Goal: Task Accomplishment & Management: Use online tool/utility

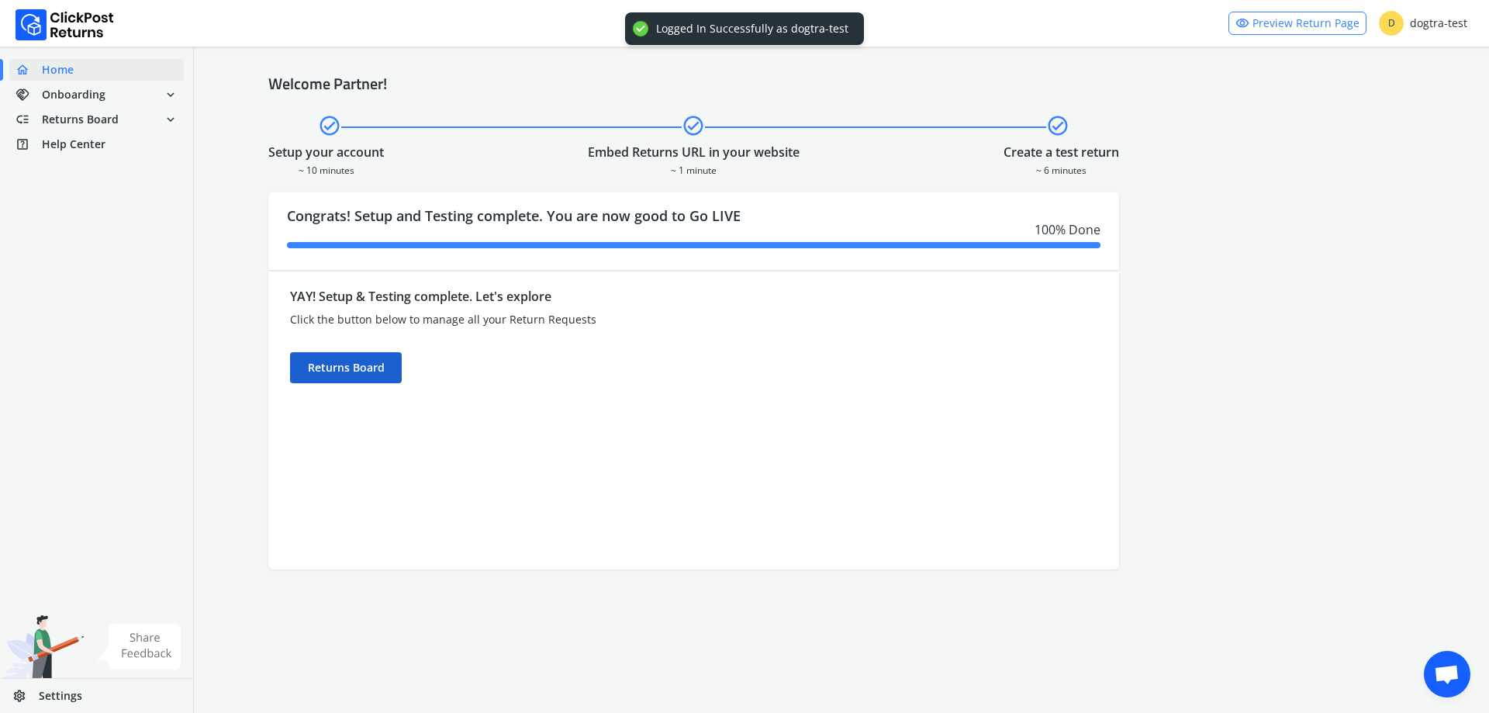
drag, startPoint x: 376, startPoint y: 389, endPoint x: 379, endPoint y: 377, distance: 11.9
click at [376, 387] on div "YAY! Setup & Testing complete. Let's explore Click the button below to manage a…" at bounding box center [587, 421] width 638 height 298
click at [376, 373] on div "Returns Board" at bounding box center [346, 367] width 112 height 31
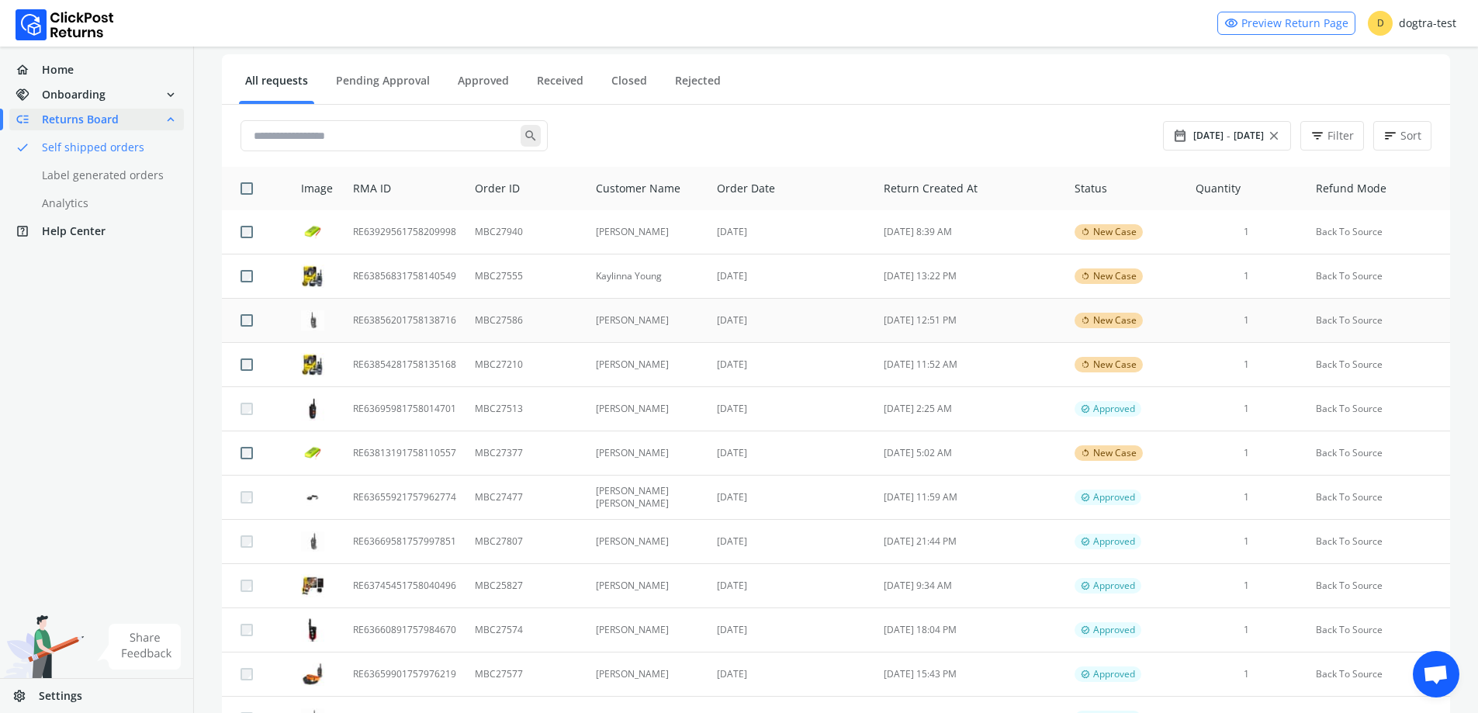
scroll to position [155, 0]
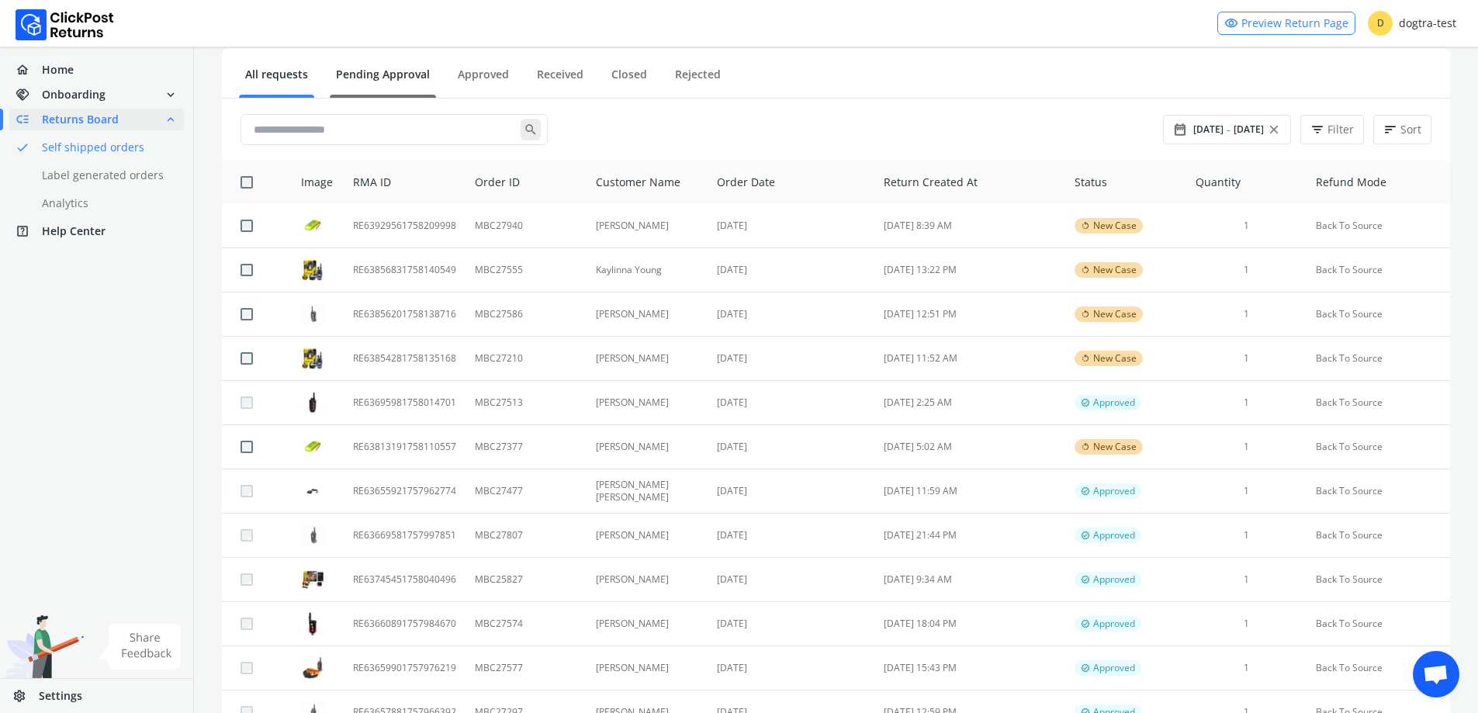
click at [399, 94] on li "Pending Approval" at bounding box center [383, 82] width 116 height 31
click at [390, 81] on link "Pending Approval" at bounding box center [383, 80] width 106 height 27
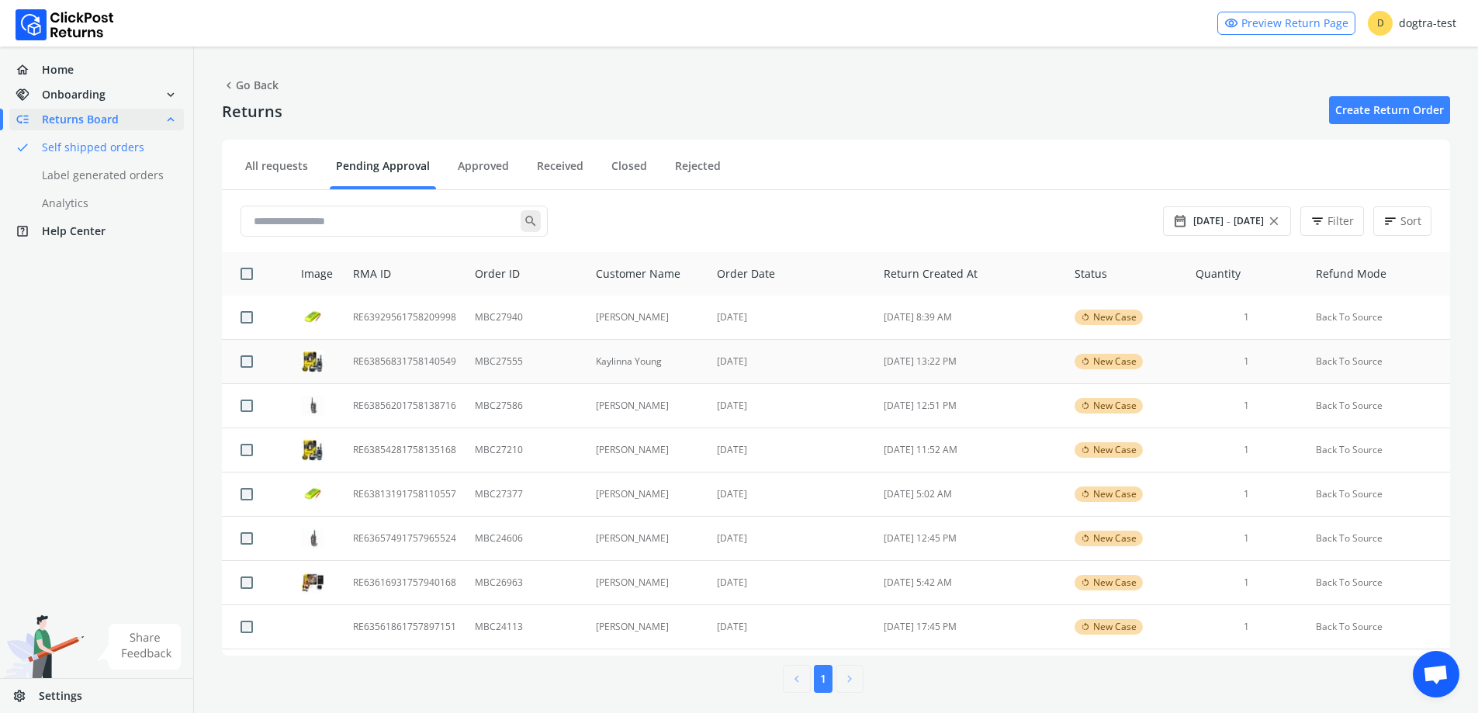
scroll to position [8, 0]
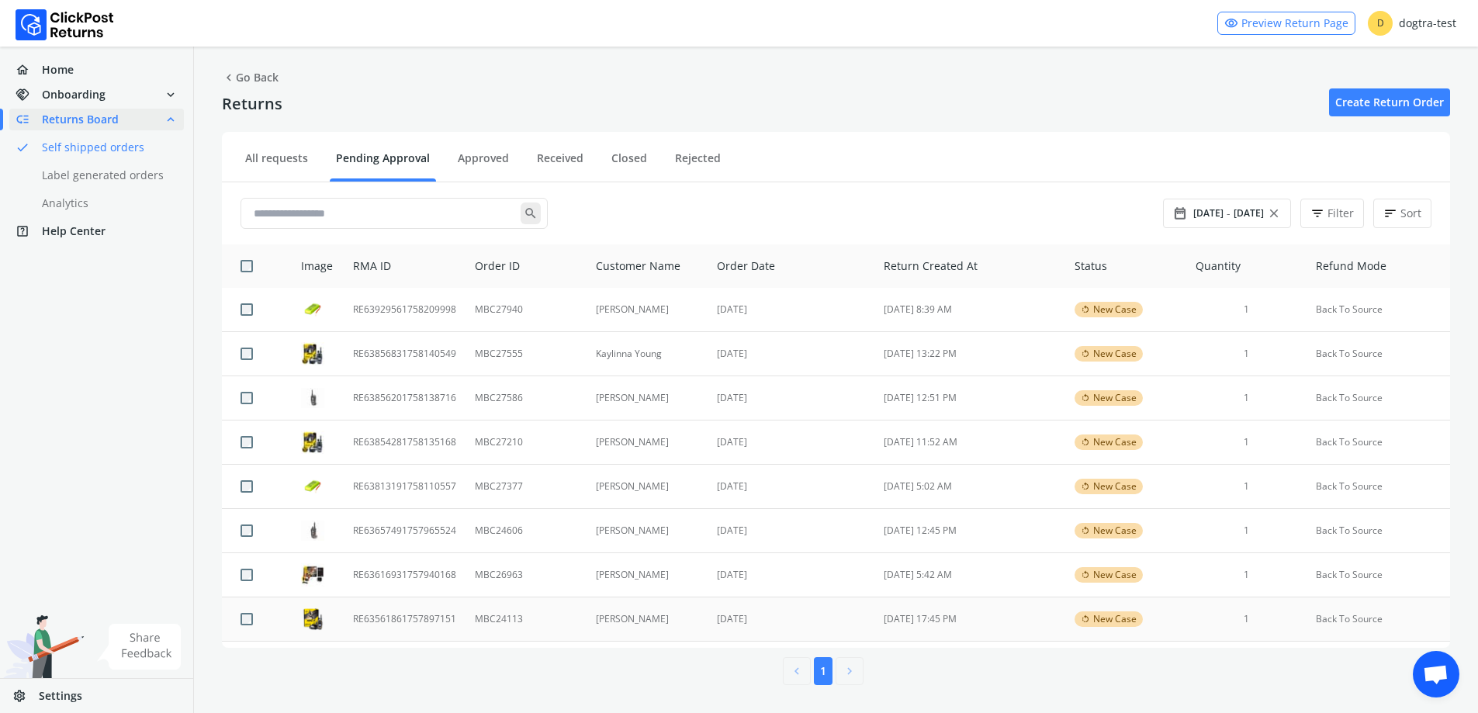
click at [521, 621] on td "MBC24113" at bounding box center [525, 619] width 120 height 44
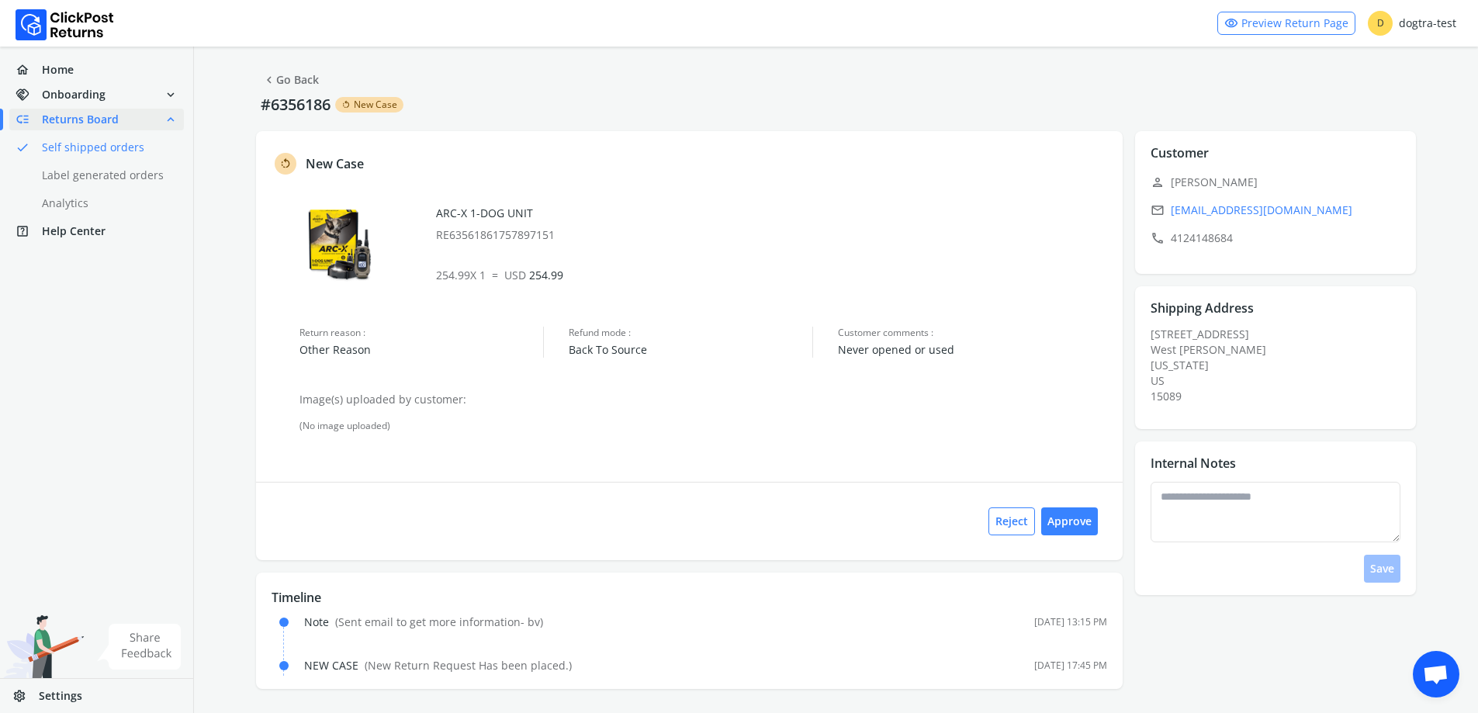
scroll to position [6, 0]
click at [1192, 526] on textarea at bounding box center [1275, 511] width 250 height 61
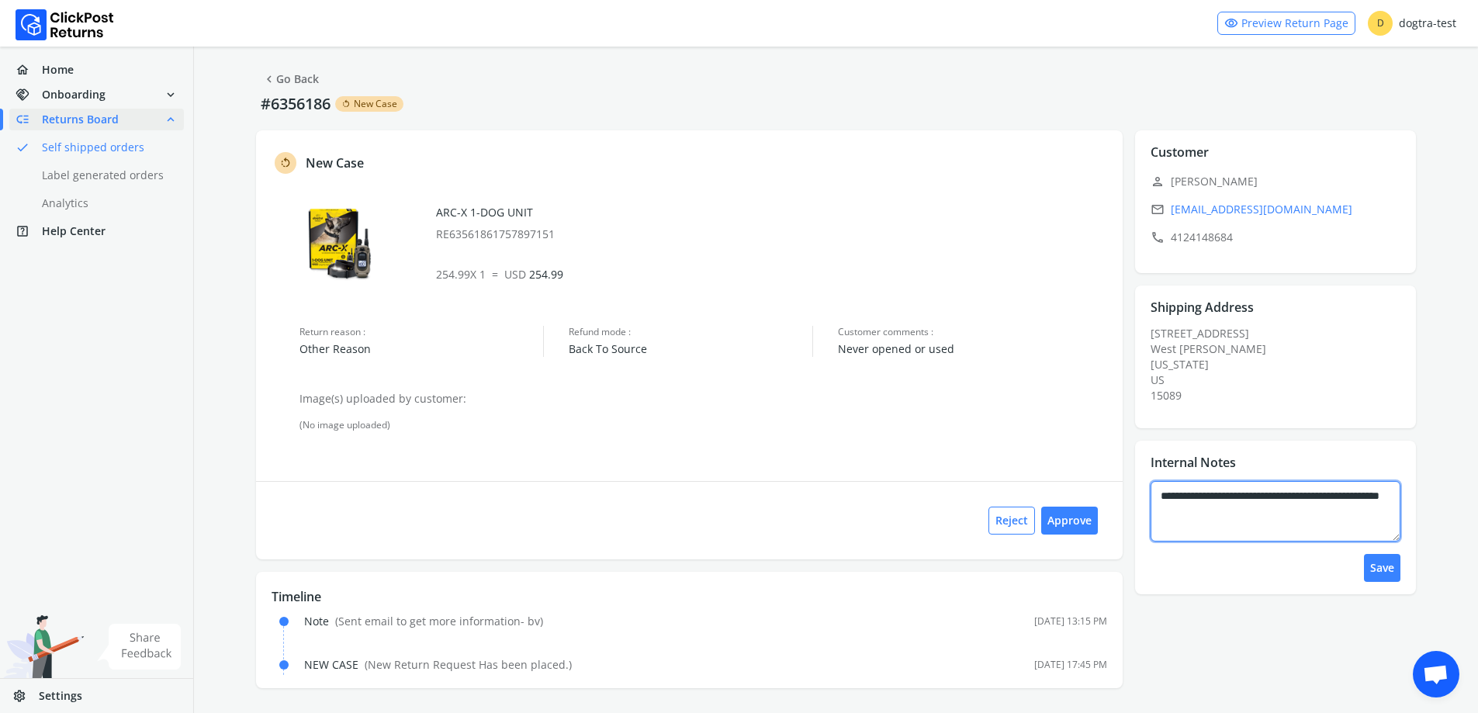
click at [1262, 496] on textarea "**********" at bounding box center [1275, 511] width 250 height 61
click at [1363, 514] on textarea "**********" at bounding box center [1275, 511] width 250 height 61
type textarea "**********"
click at [1380, 573] on button "Save" at bounding box center [1382, 568] width 36 height 28
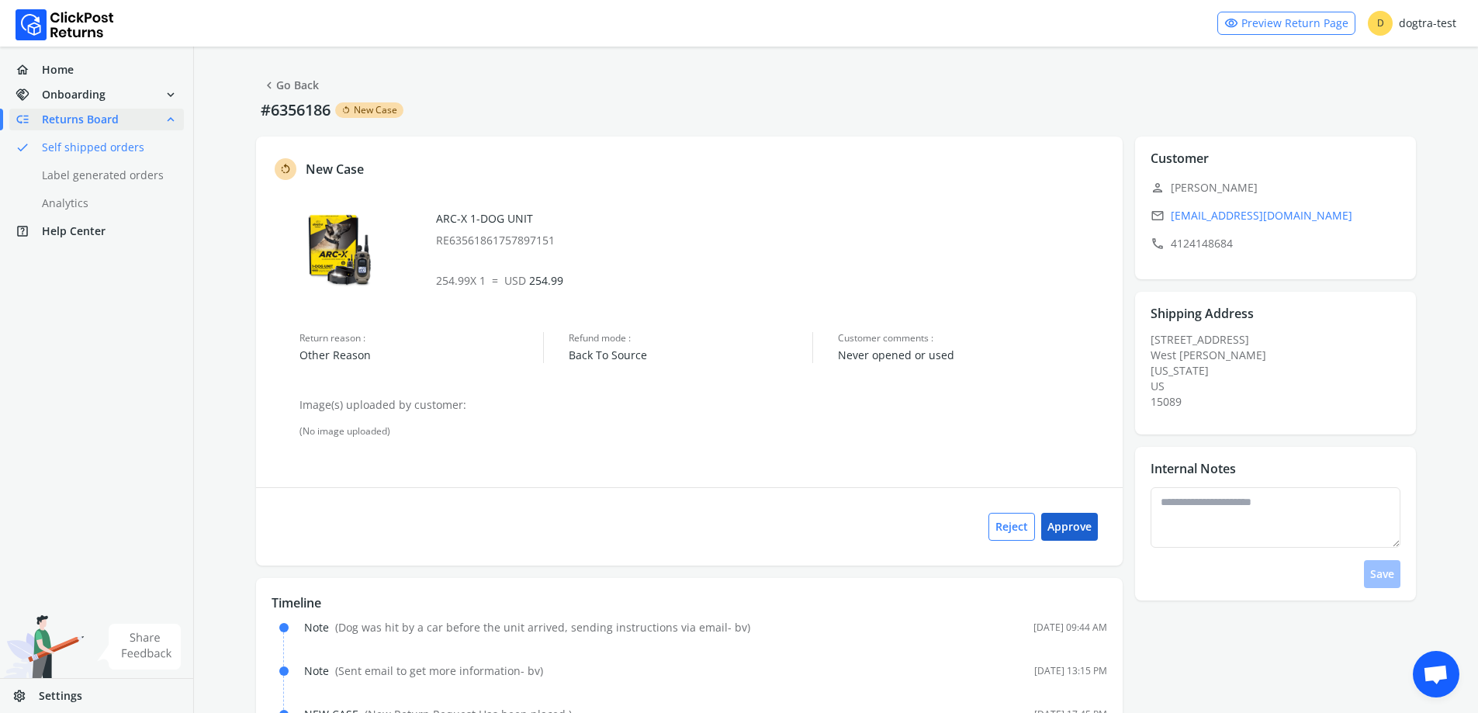
click at [1074, 525] on button "Approve" at bounding box center [1069, 527] width 57 height 28
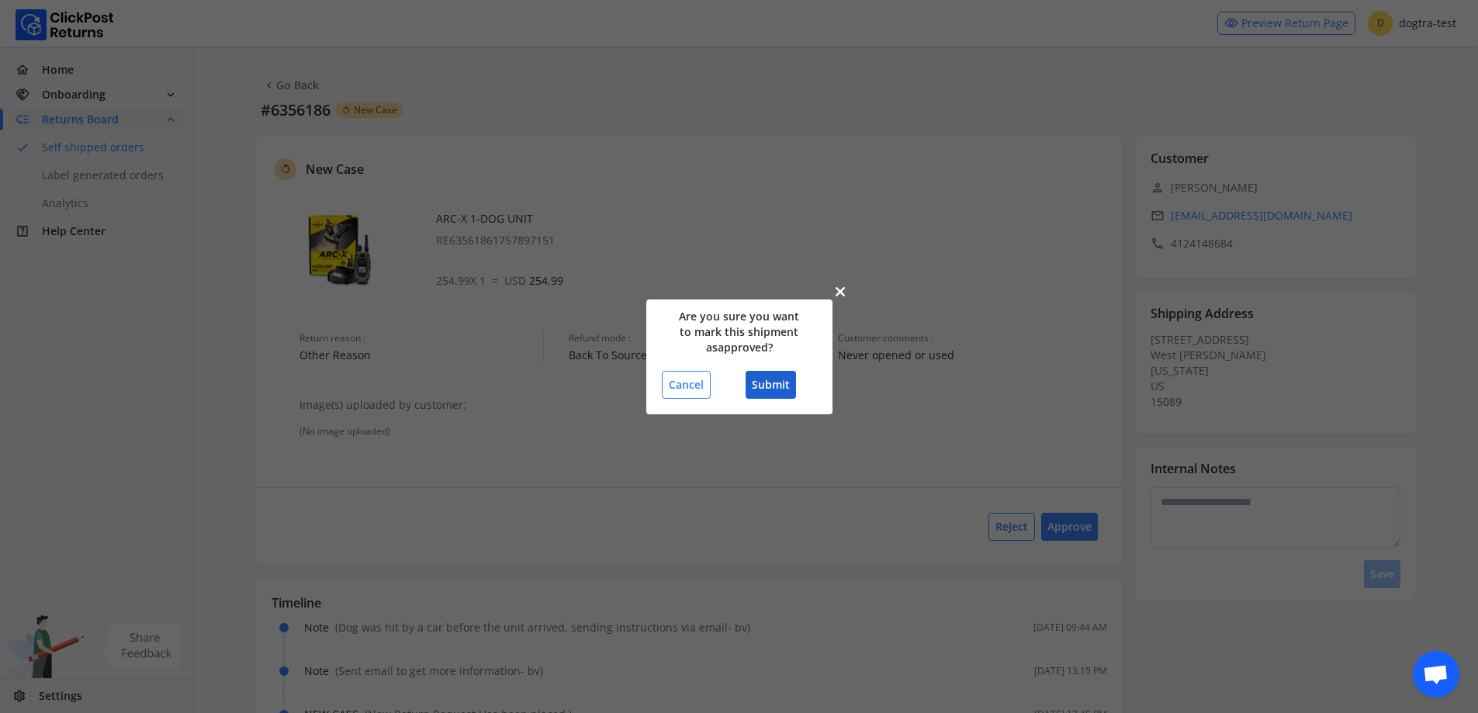
click at [786, 387] on button "Submit" at bounding box center [770, 385] width 50 height 28
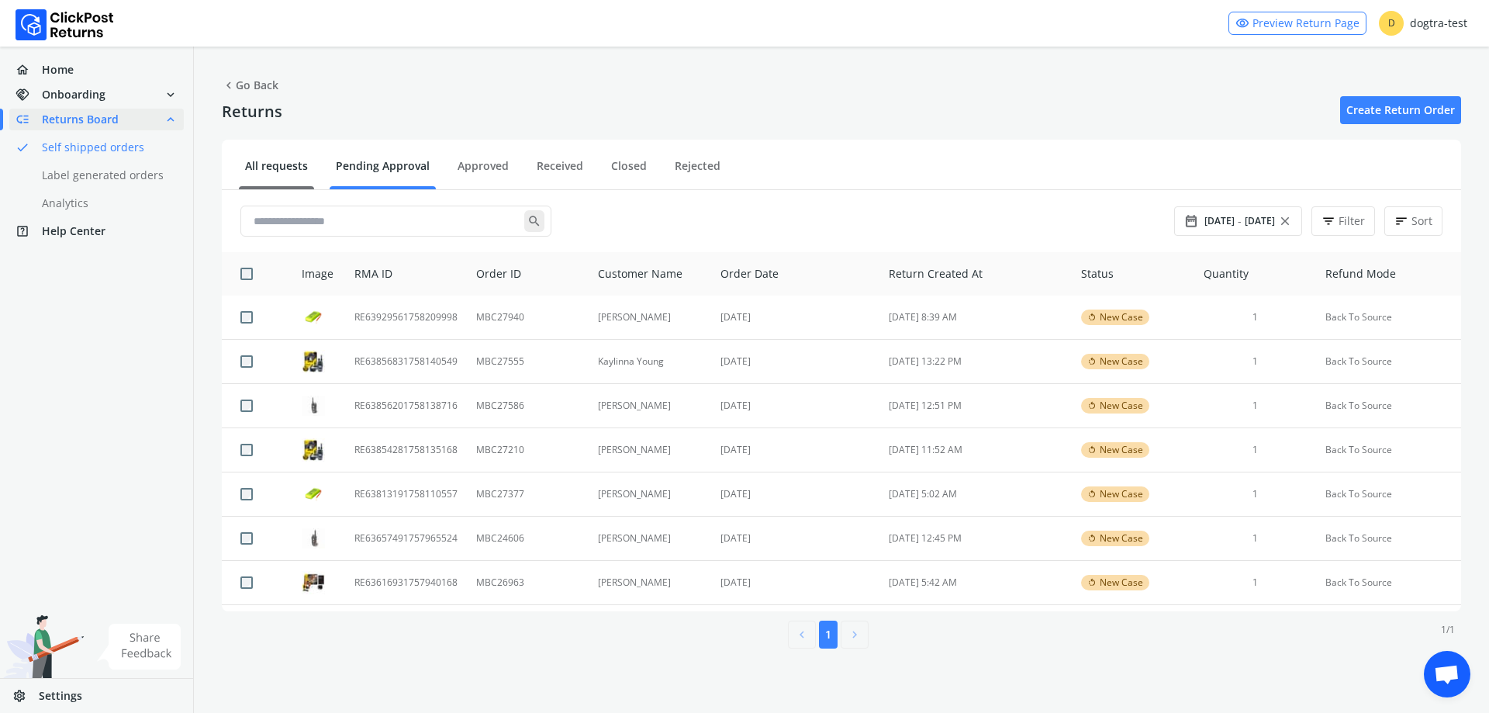
click at [286, 175] on link "All requests" at bounding box center [276, 171] width 75 height 27
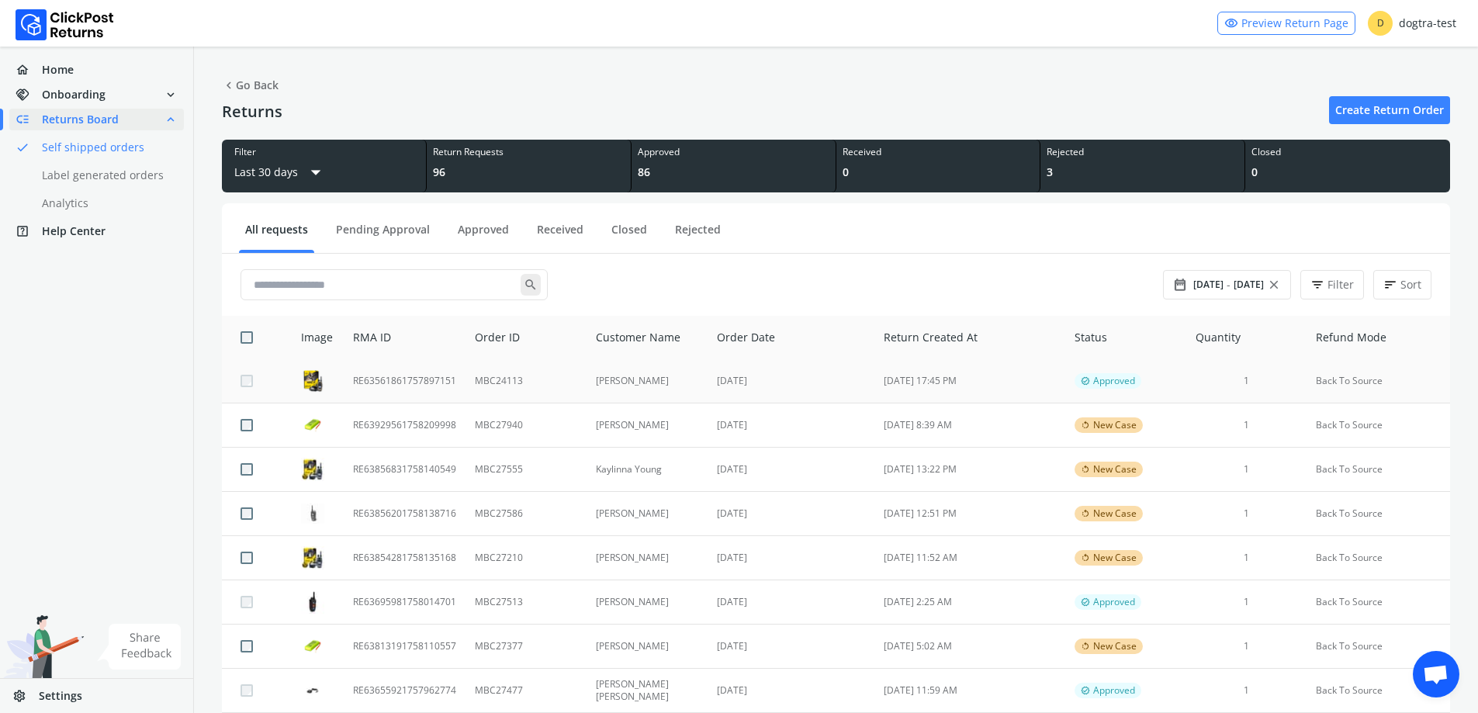
click at [390, 383] on td "RE63561861757897151" at bounding box center [405, 381] width 122 height 44
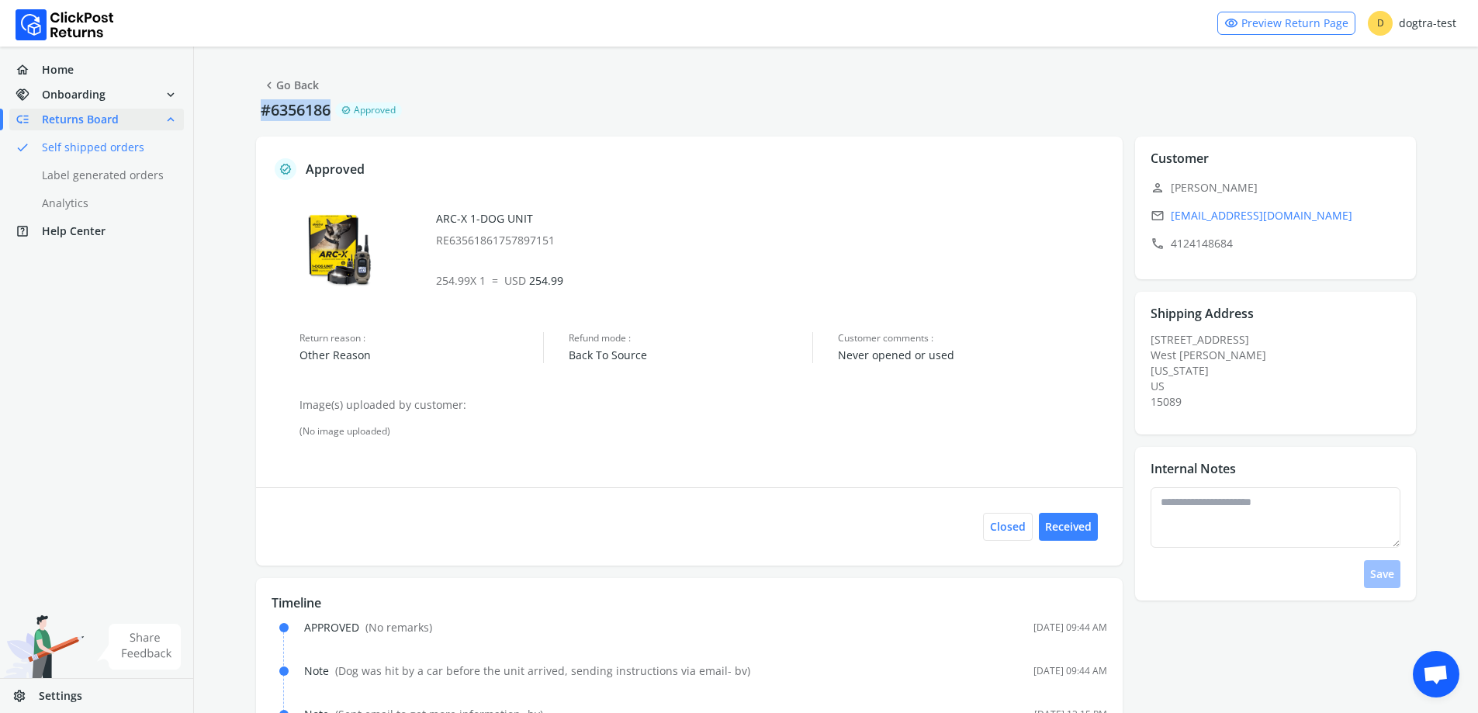
drag, startPoint x: 333, startPoint y: 112, endPoint x: 538, endPoint y: 13, distance: 227.6
click at [256, 121] on div "chevron_left Go Back #6356186 verified Approved verified Approved ARC-X 1-DOG U…" at bounding box center [836, 426] width 1284 height 759
copy div "verified Approved"
click at [310, 109] on p "#6356186" at bounding box center [295, 110] width 79 height 22
drag, startPoint x: 334, startPoint y: 109, endPoint x: 265, endPoint y: 108, distance: 69.1
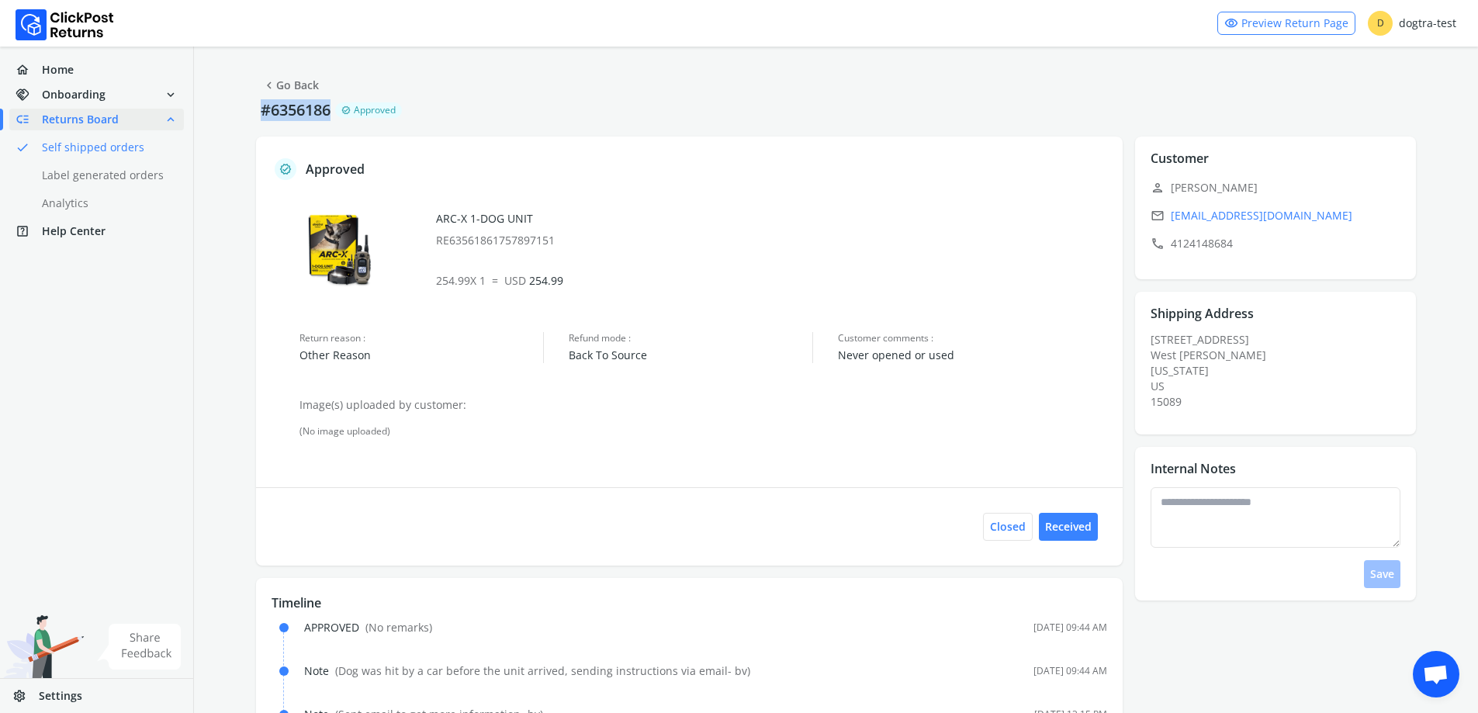
click at [265, 108] on p "#6356186" at bounding box center [295, 110] width 79 height 22
copy p "#6356186"
click at [289, 90] on link "chevron_left Go Back" at bounding box center [290, 85] width 57 height 22
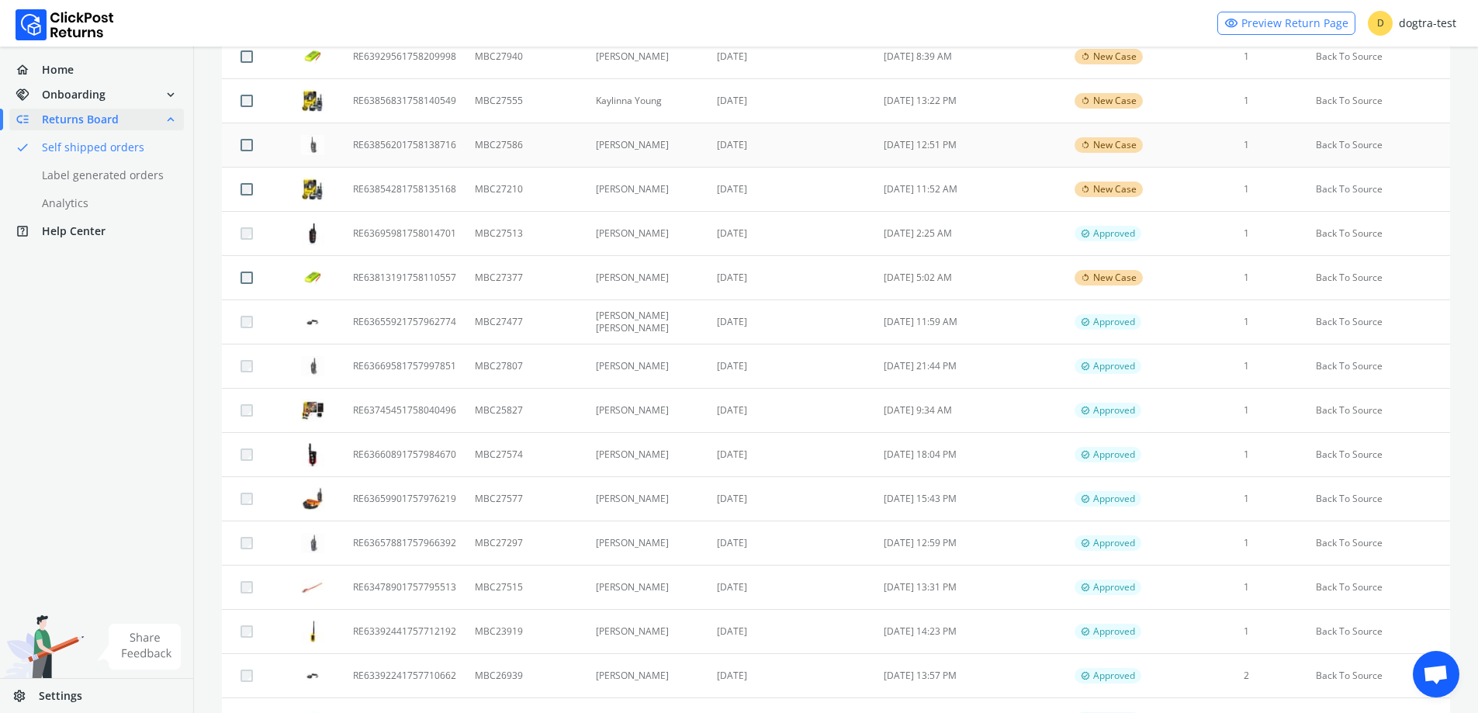
scroll to position [59, 0]
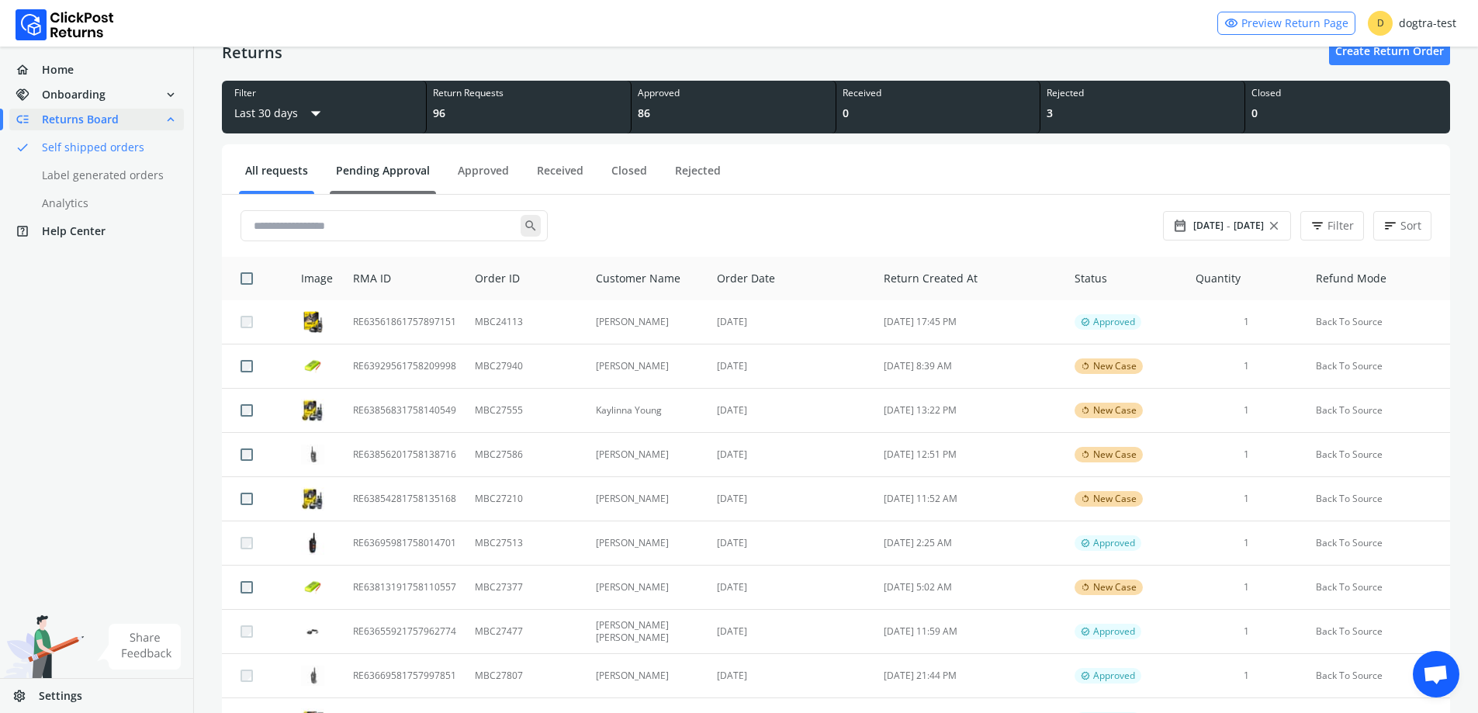
click at [406, 182] on link "Pending Approval" at bounding box center [383, 176] width 106 height 27
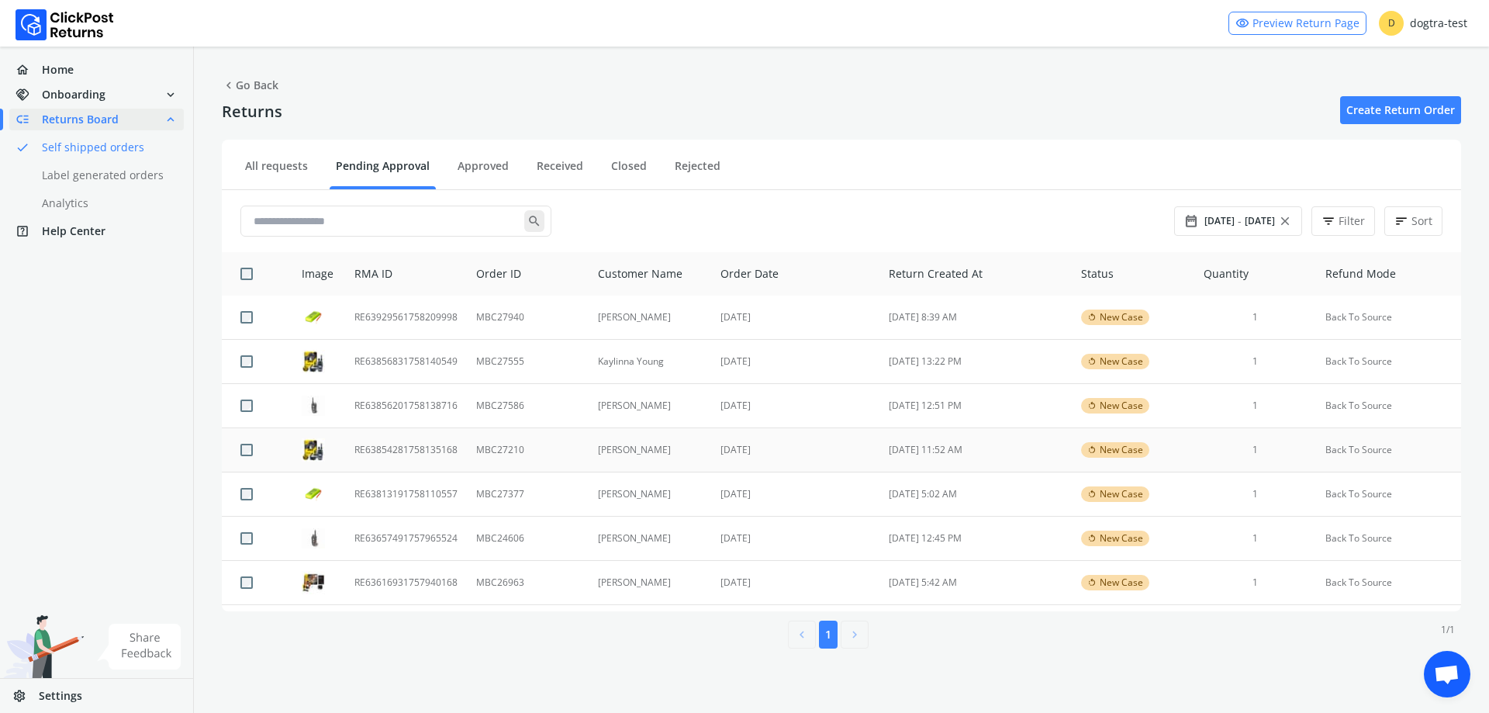
click at [551, 448] on td "MBC27210" at bounding box center [528, 450] width 122 height 44
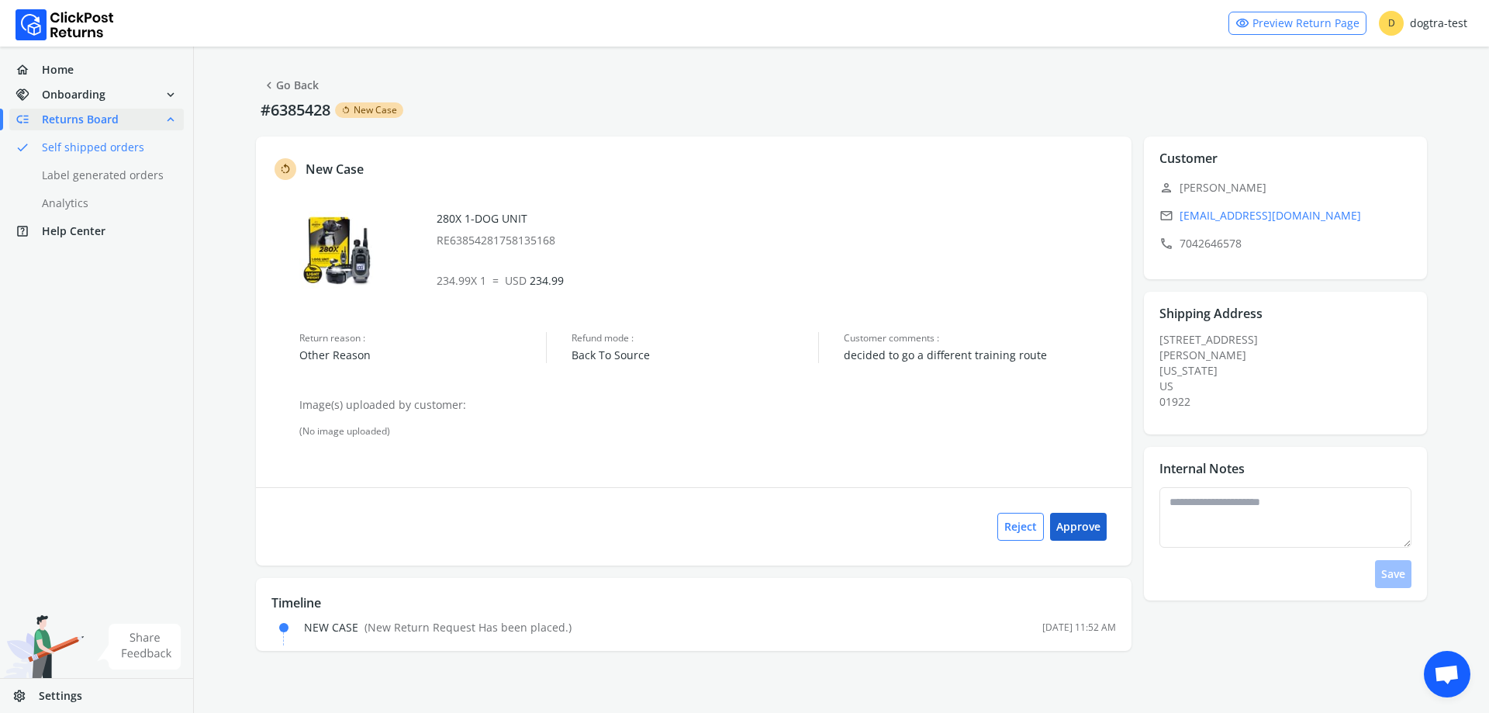
click at [1074, 532] on button "Approve" at bounding box center [1078, 527] width 57 height 28
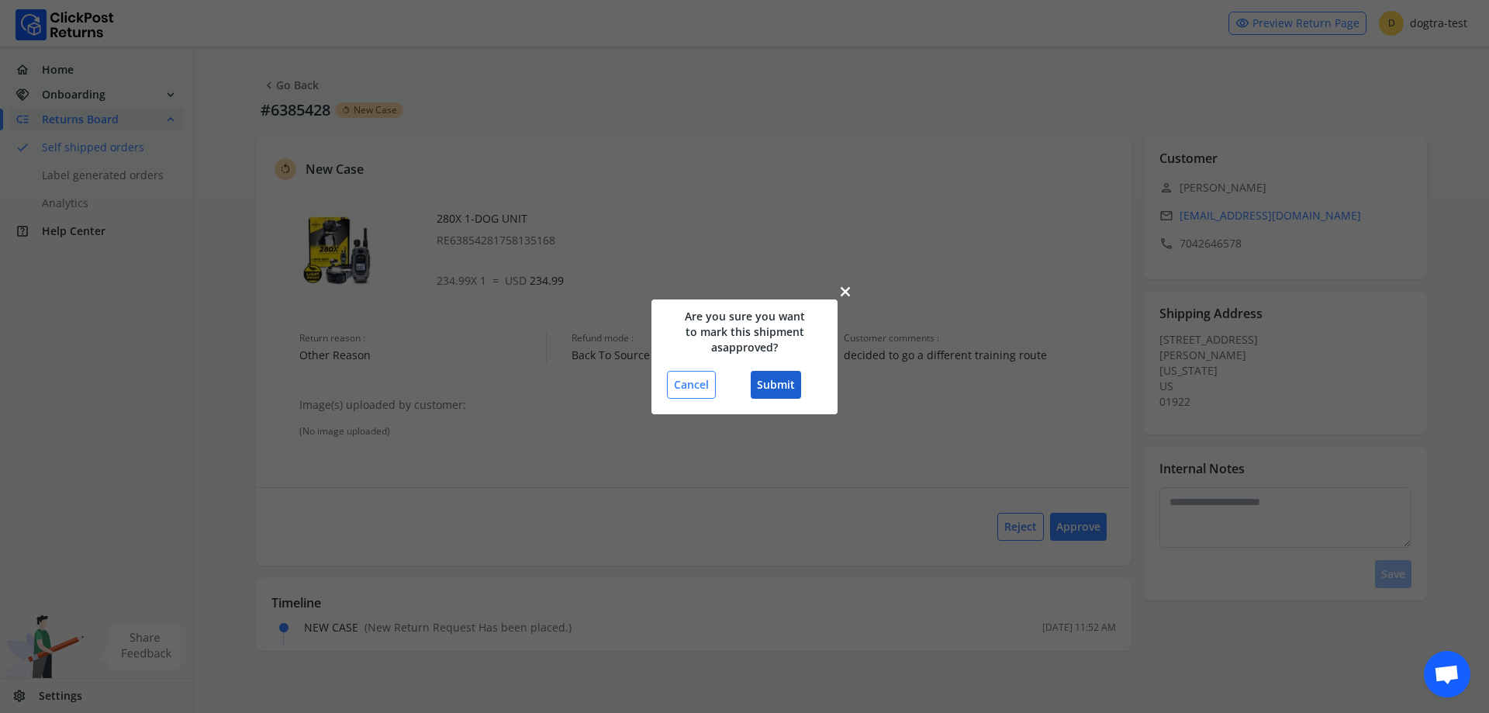
click at [787, 379] on button "Submit" at bounding box center [776, 385] width 50 height 28
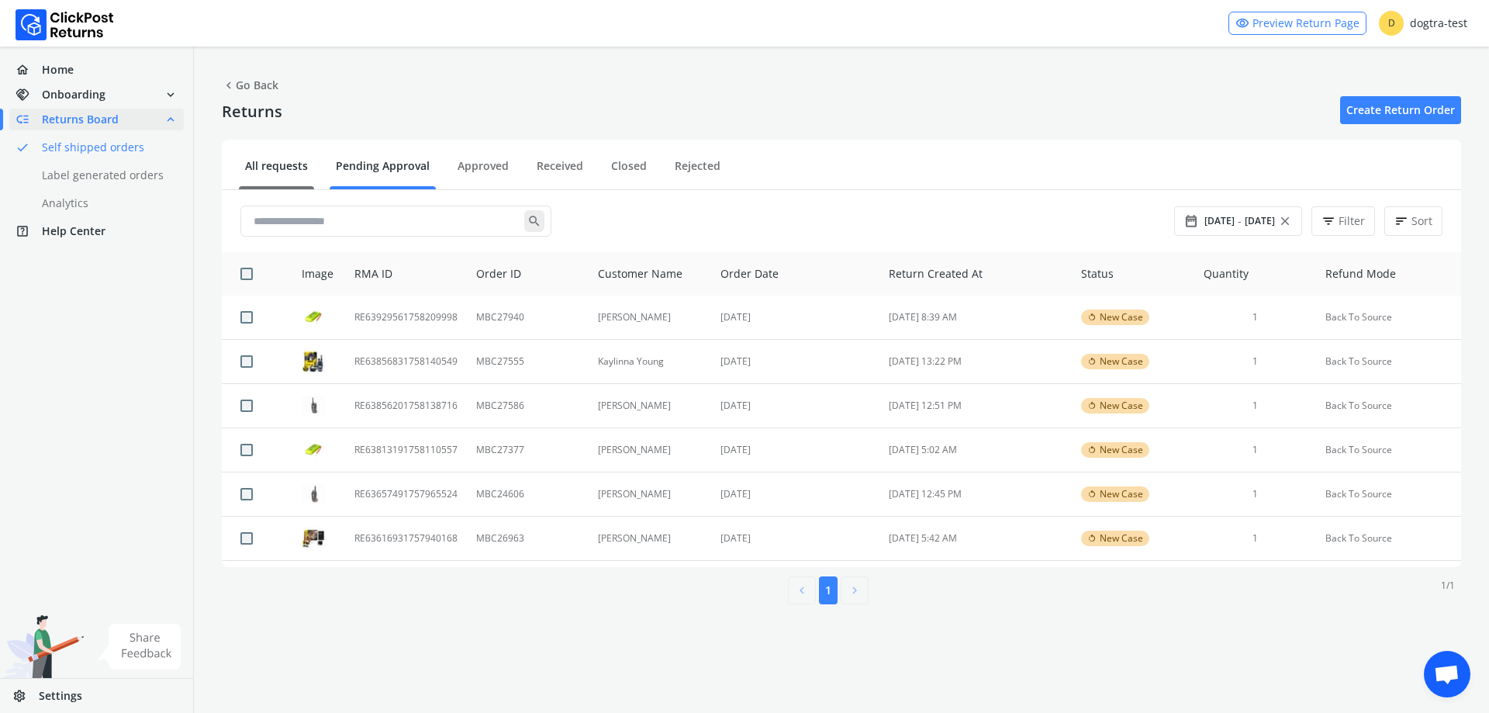
click at [306, 170] on link "All requests" at bounding box center [276, 171] width 75 height 27
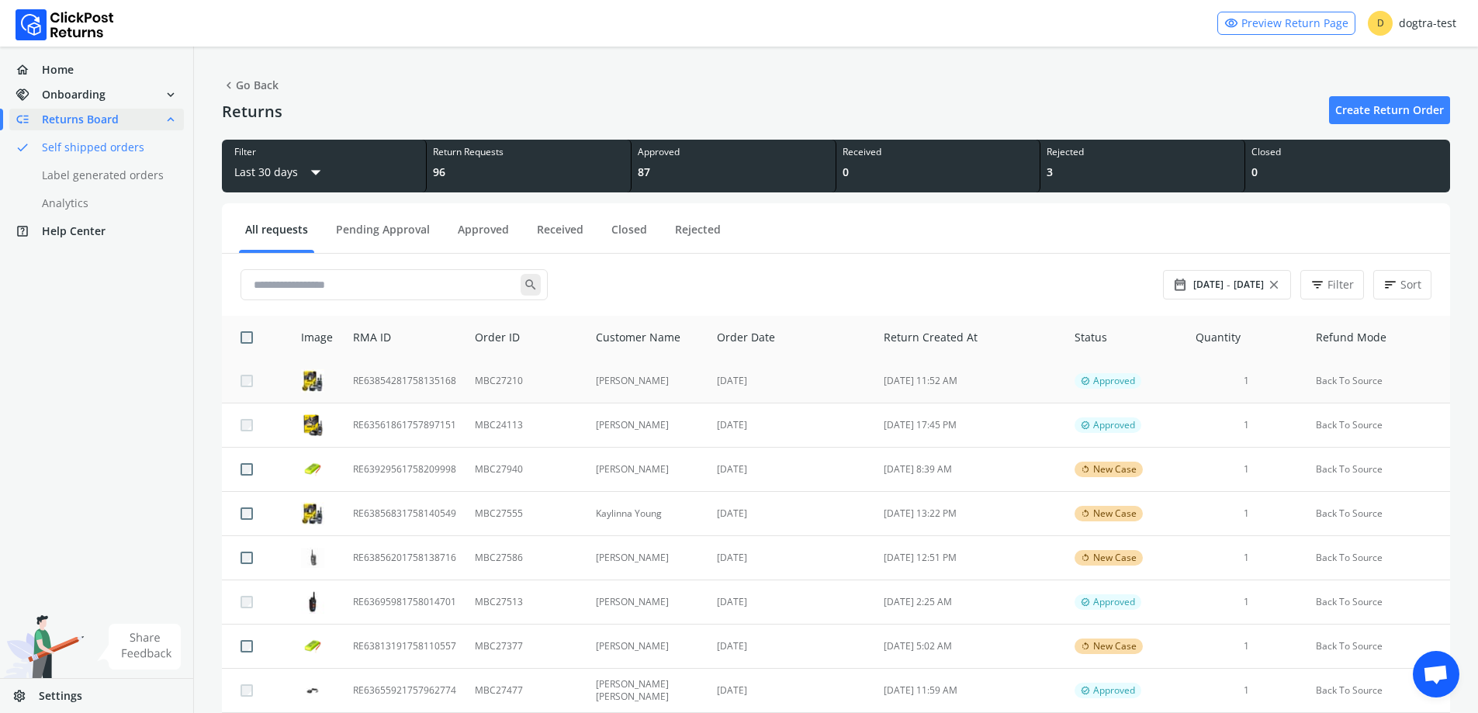
click at [784, 365] on td "[DATE]" at bounding box center [790, 381] width 167 height 44
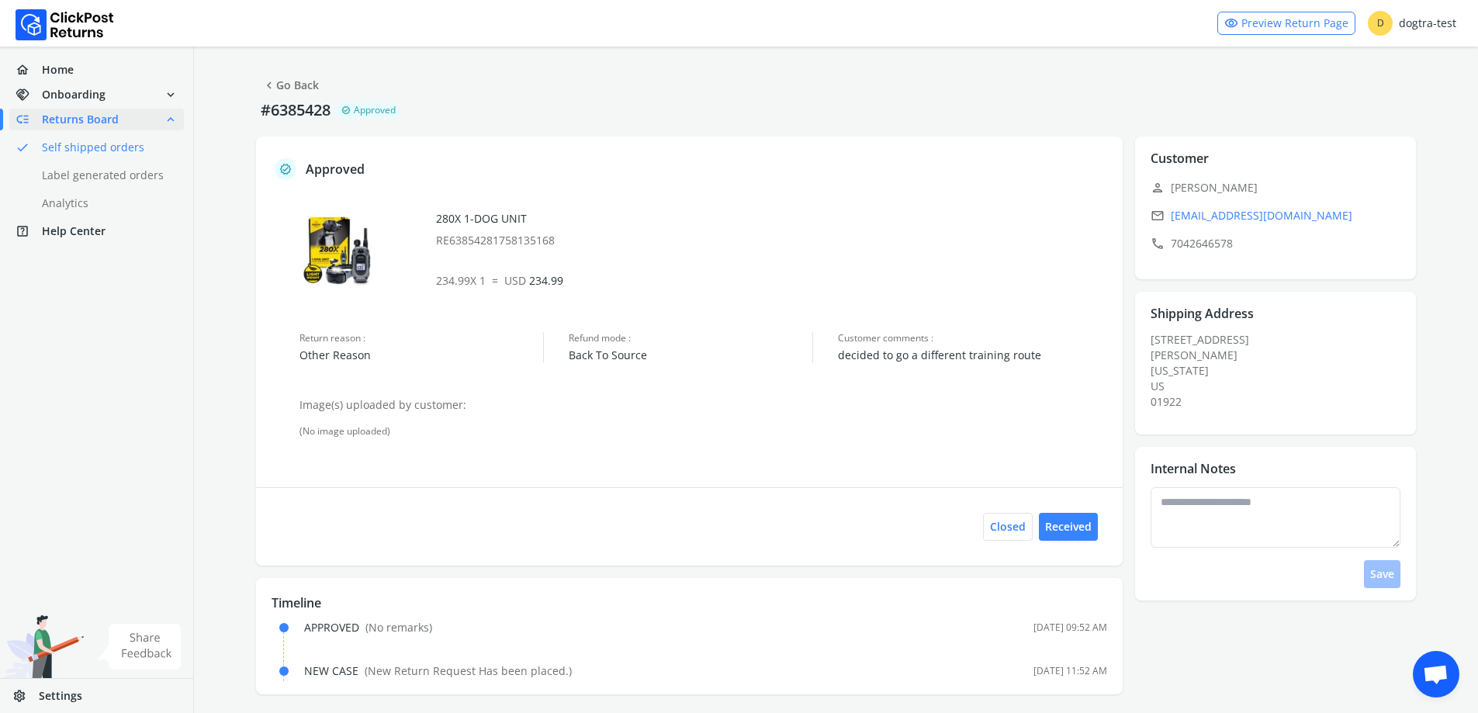
click at [279, 80] on link "chevron_left Go Back" at bounding box center [290, 85] width 57 height 22
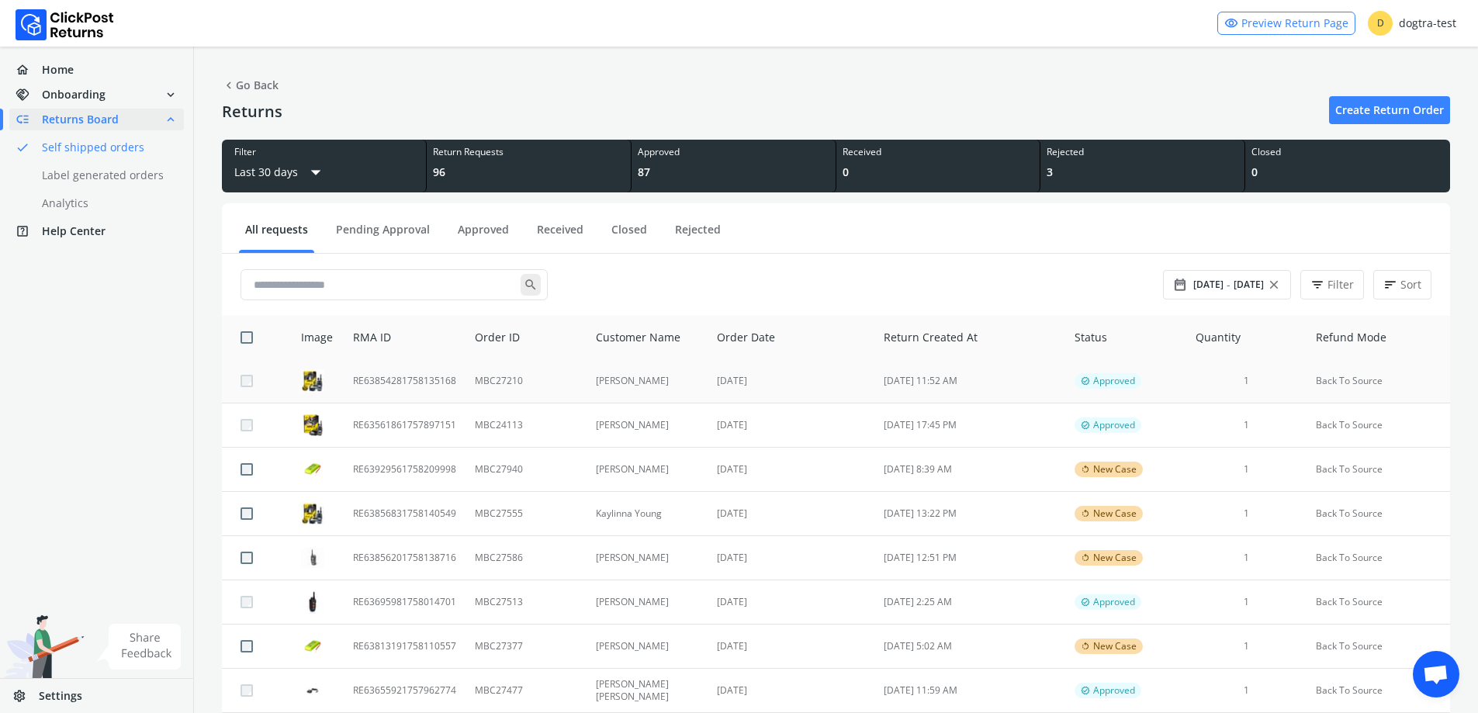
click at [611, 382] on td "[PERSON_NAME]" at bounding box center [647, 381] width 122 height 44
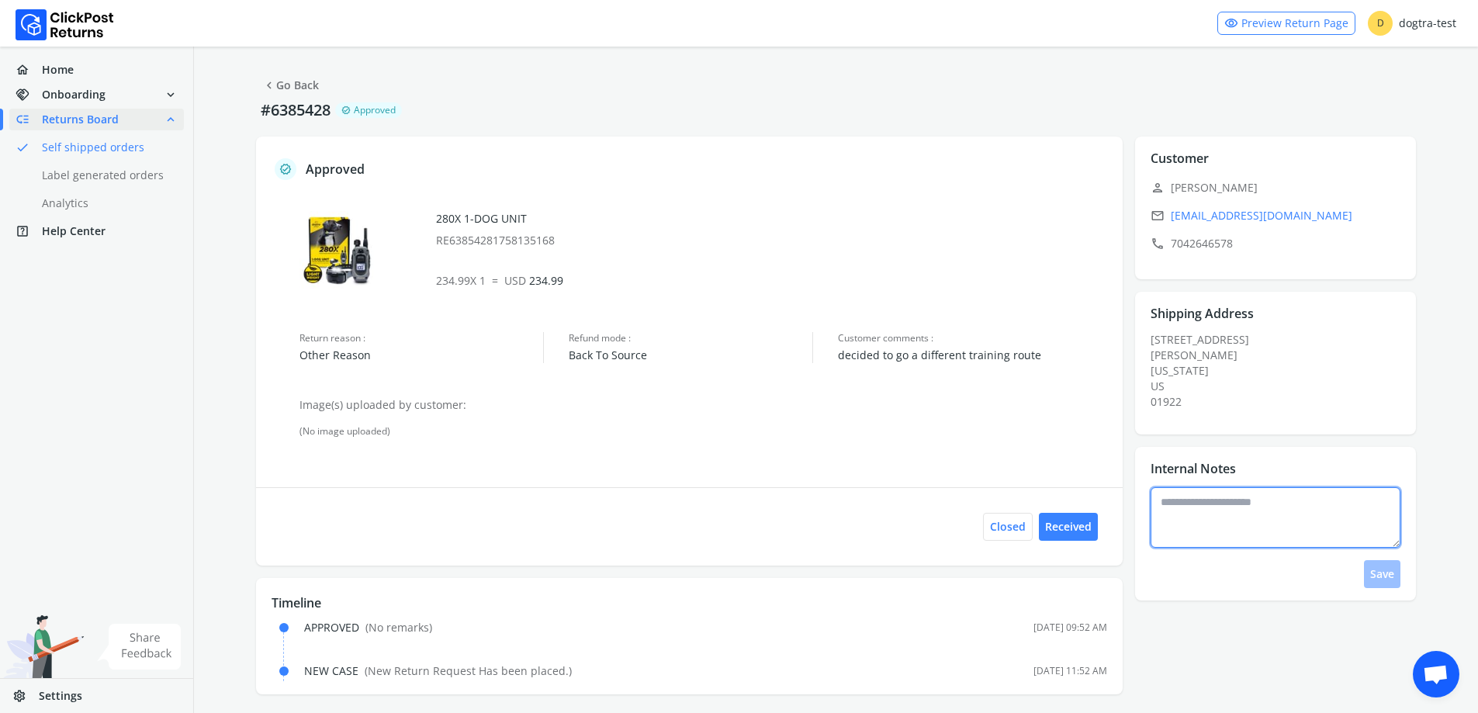
click at [1231, 532] on textarea at bounding box center [1275, 517] width 250 height 61
type textarea "**********"
click at [1379, 581] on button "Save" at bounding box center [1382, 574] width 36 height 28
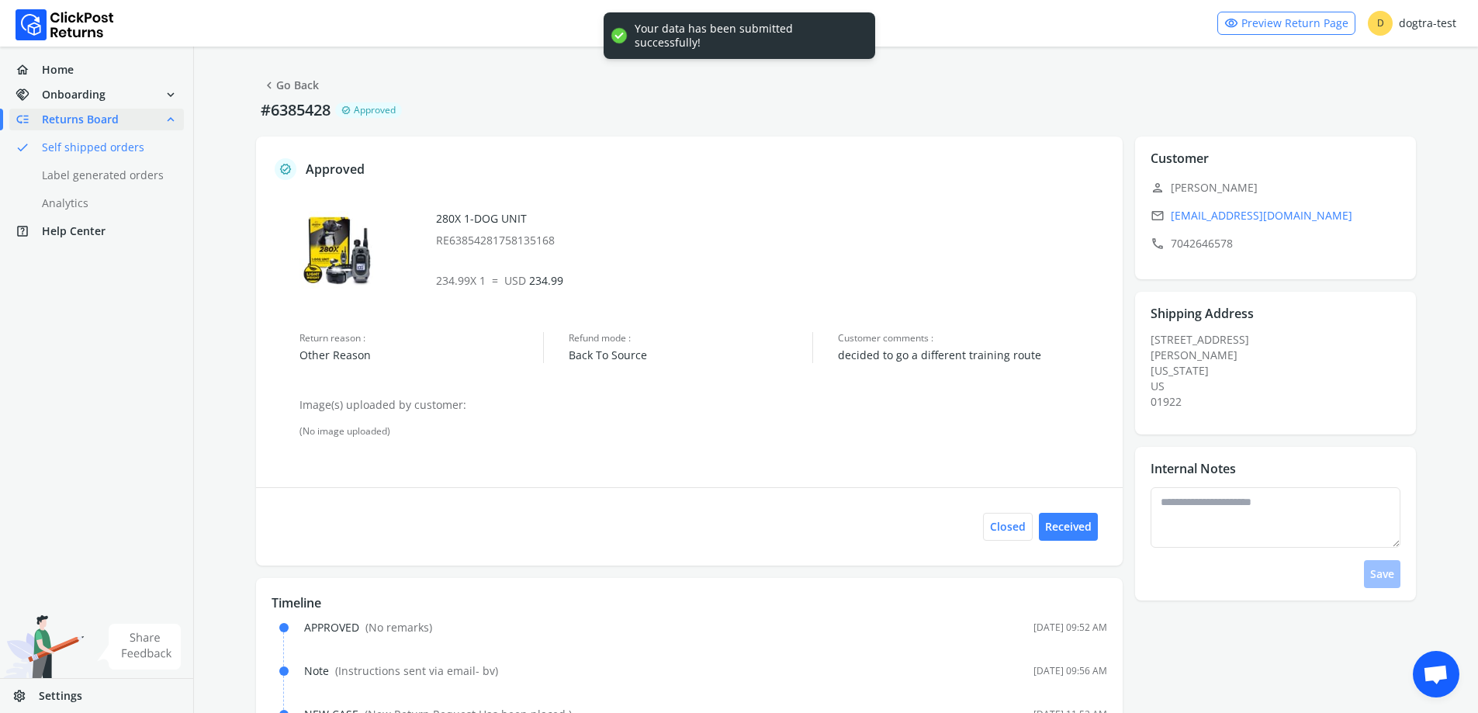
click at [296, 79] on link "chevron_left Go Back" at bounding box center [290, 85] width 57 height 22
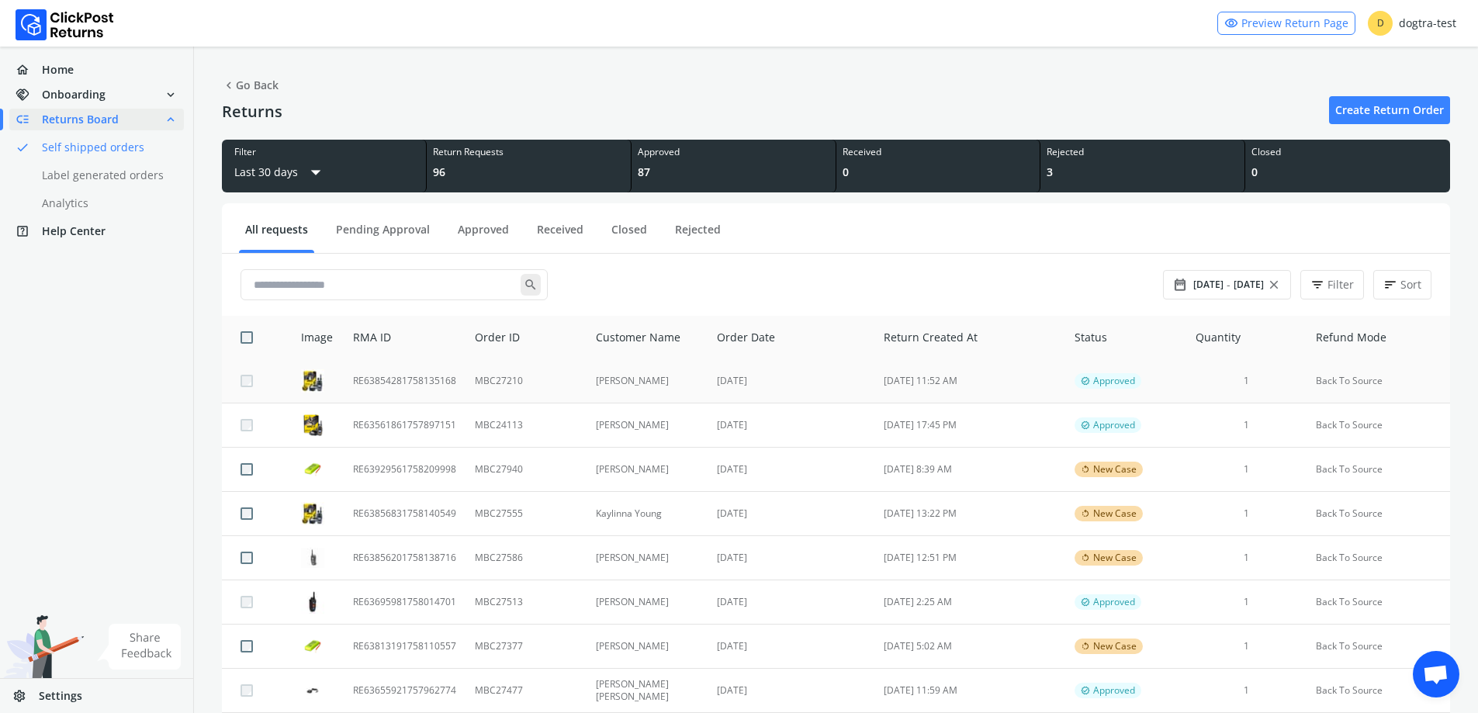
click at [582, 386] on td "MBC27210" at bounding box center [525, 381] width 120 height 44
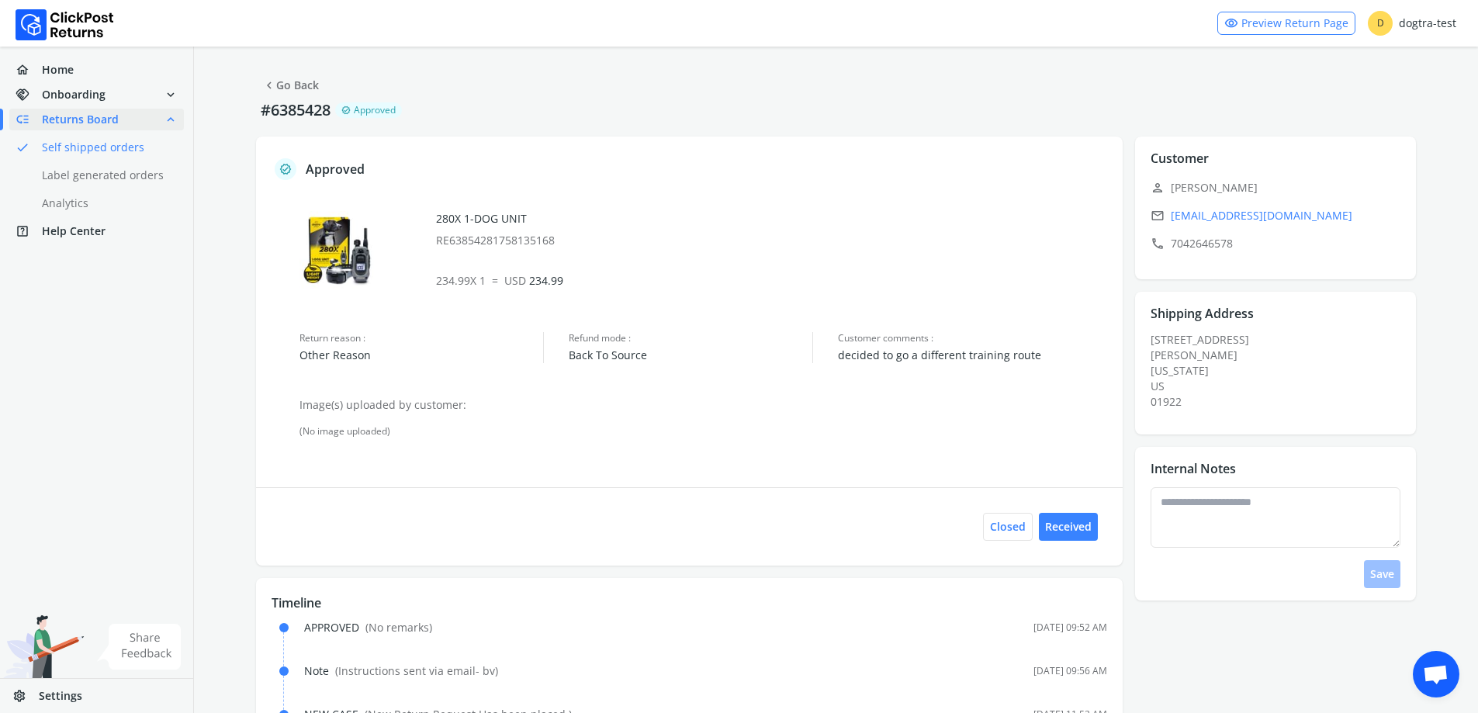
click at [297, 83] on link "chevron_left Go Back" at bounding box center [290, 85] width 57 height 22
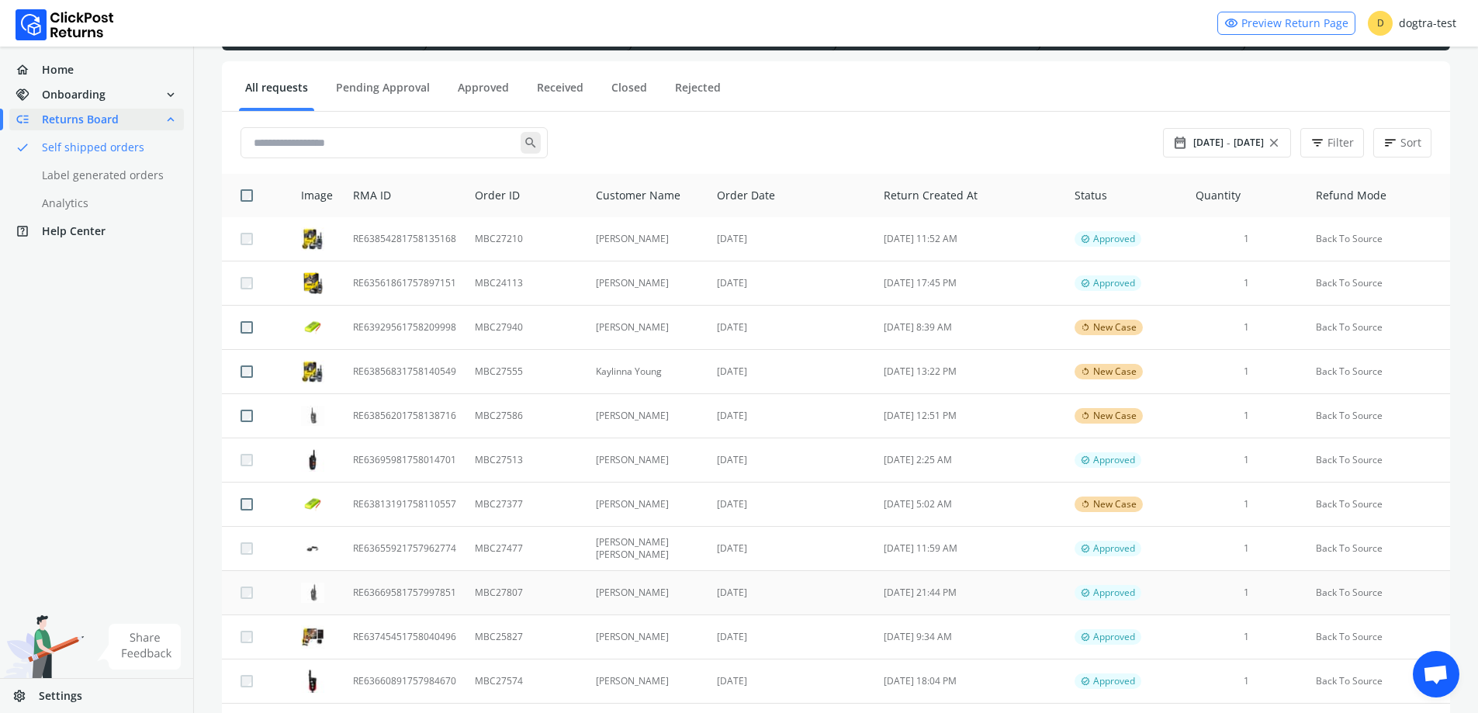
scroll to position [137, 0]
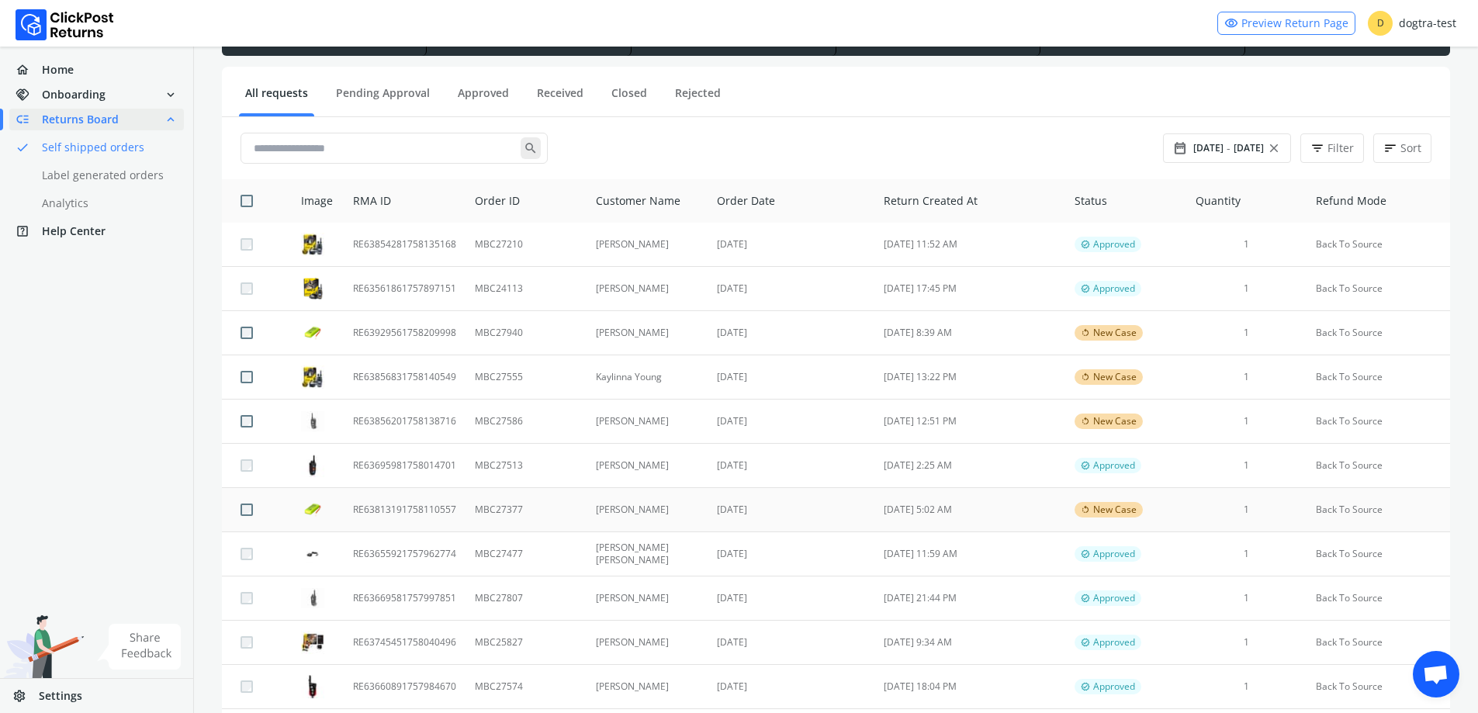
click at [755, 511] on td "[DATE]" at bounding box center [790, 510] width 167 height 44
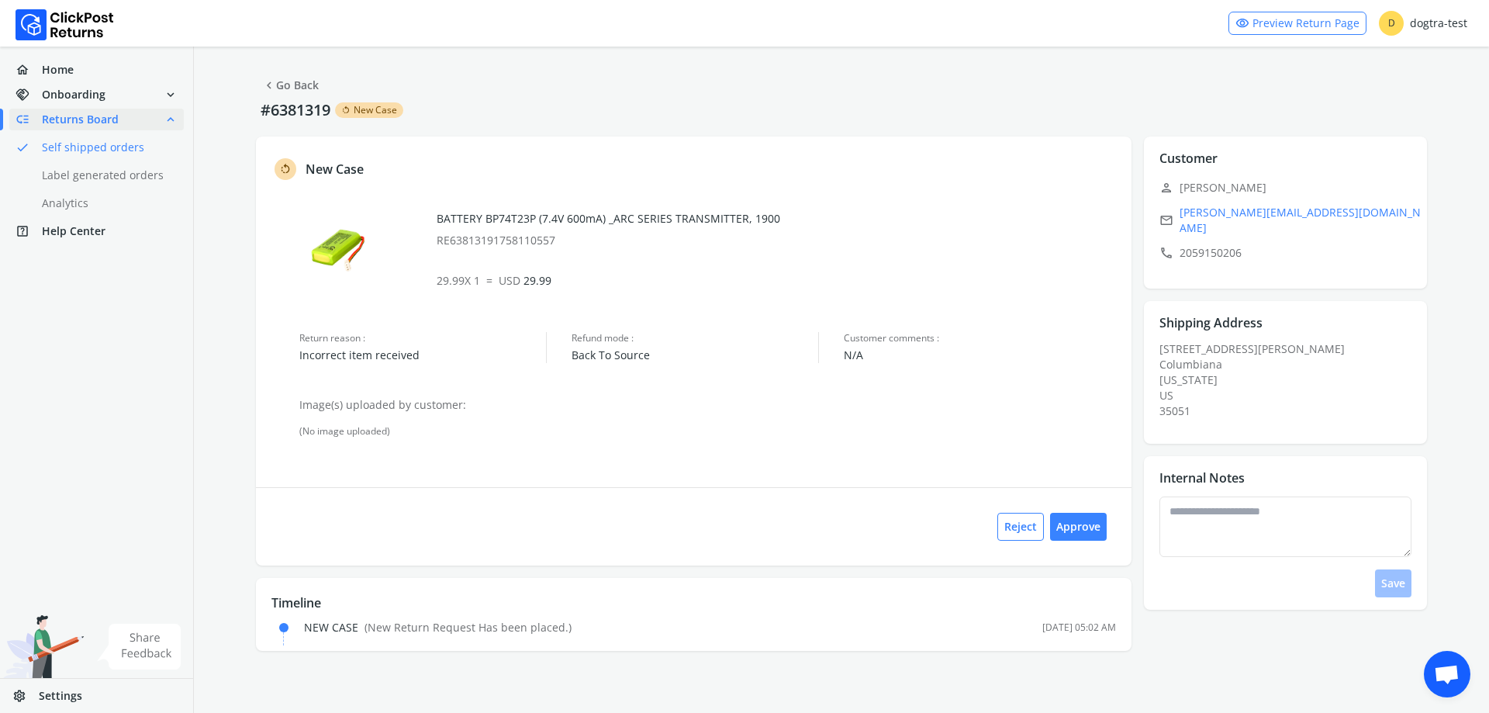
click at [305, 85] on link "chevron_left Go Back" at bounding box center [290, 85] width 57 height 22
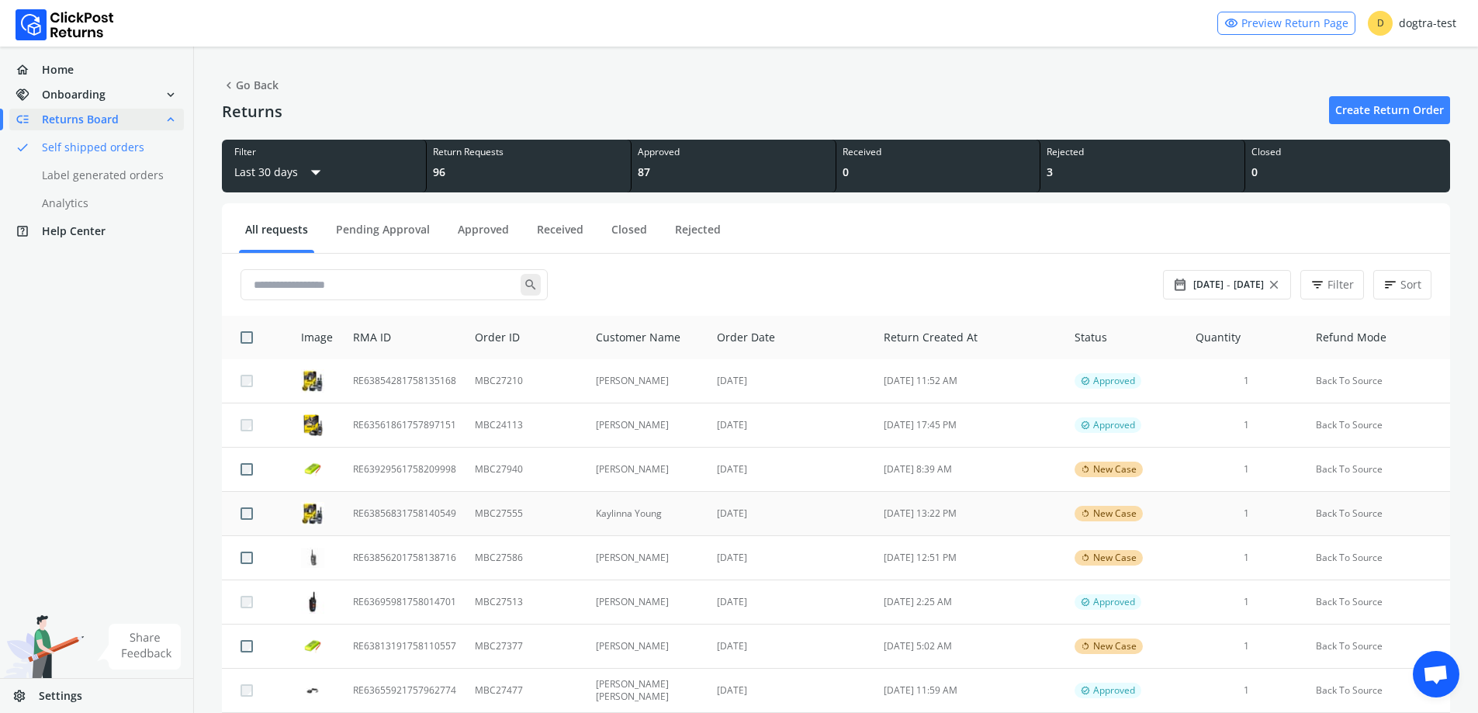
click at [743, 510] on td "[DATE]" at bounding box center [790, 514] width 167 height 44
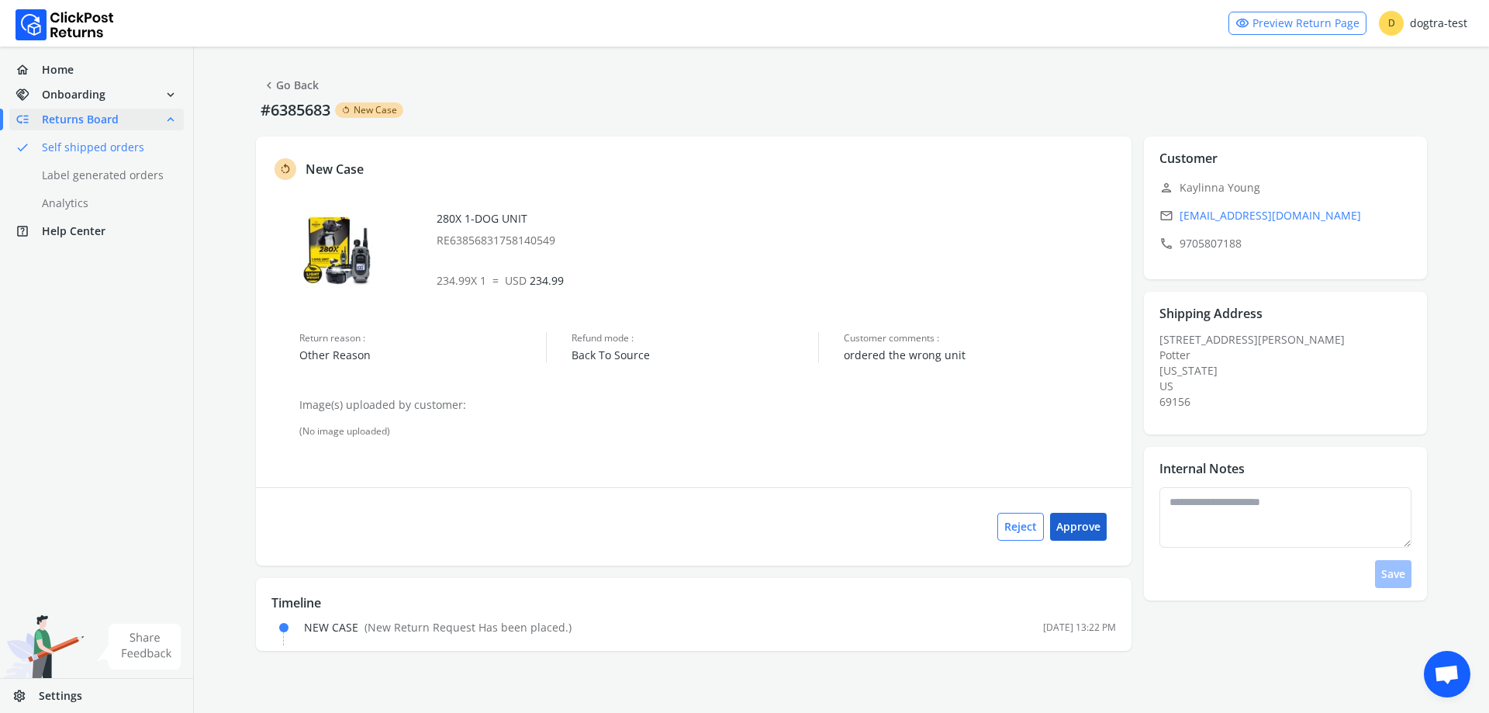
click at [1089, 527] on button "Approve" at bounding box center [1078, 527] width 57 height 28
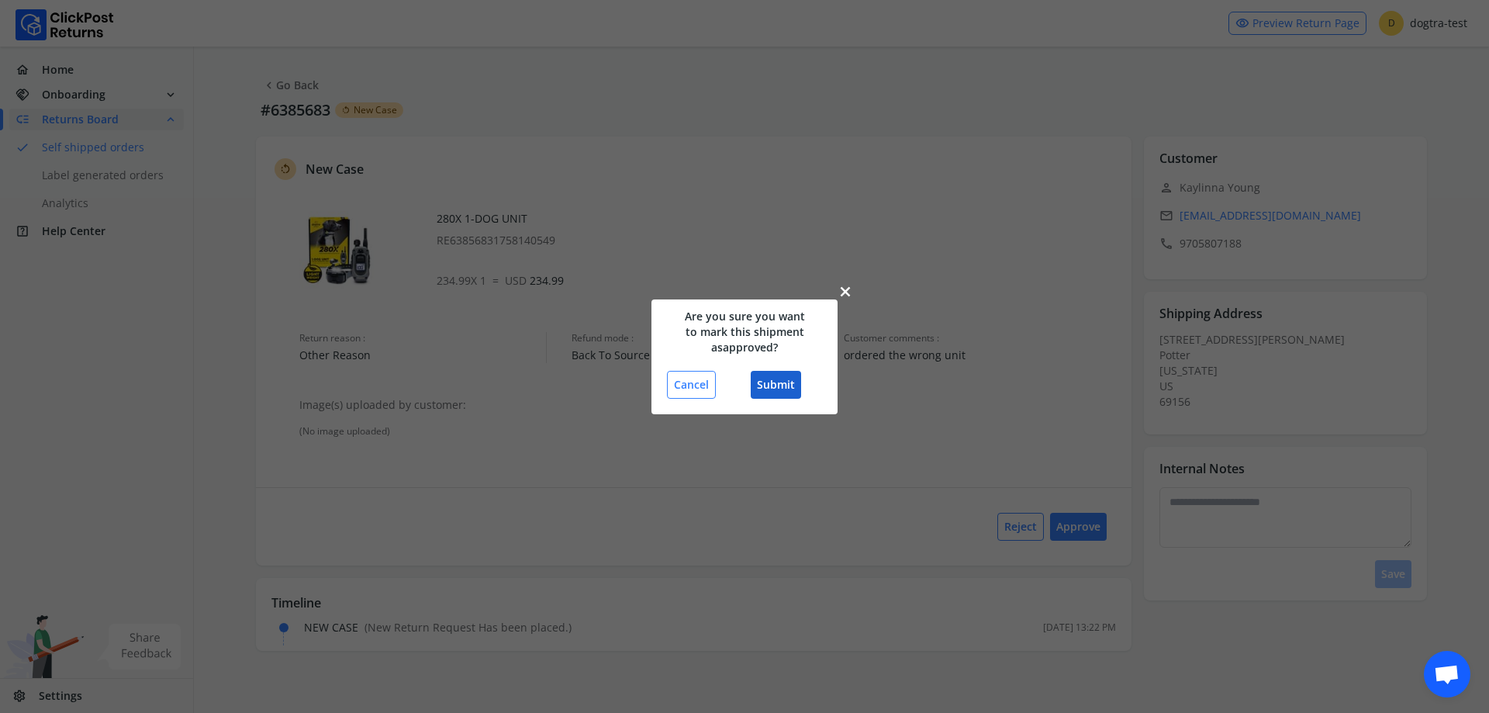
click at [780, 382] on button "Submit" at bounding box center [776, 385] width 50 height 28
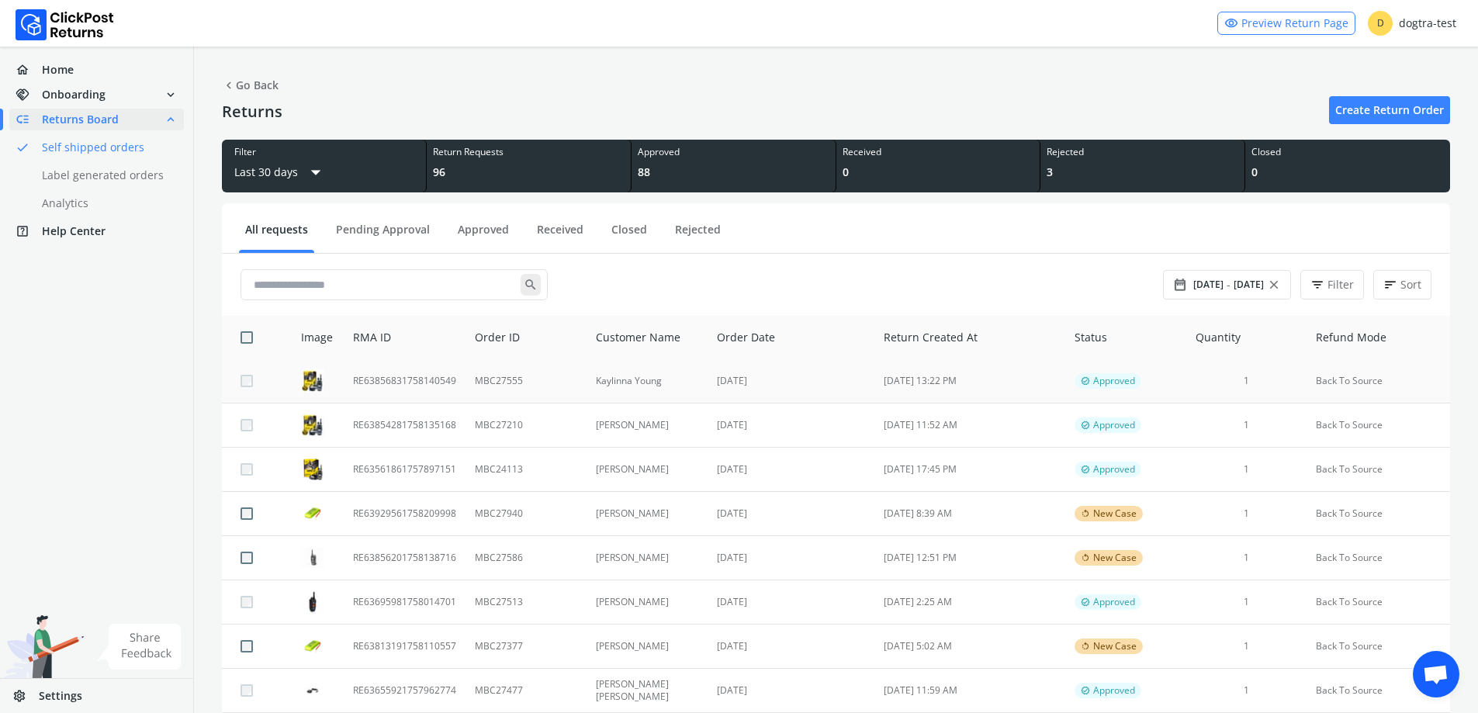
click at [833, 386] on td "[DATE]" at bounding box center [790, 381] width 167 height 44
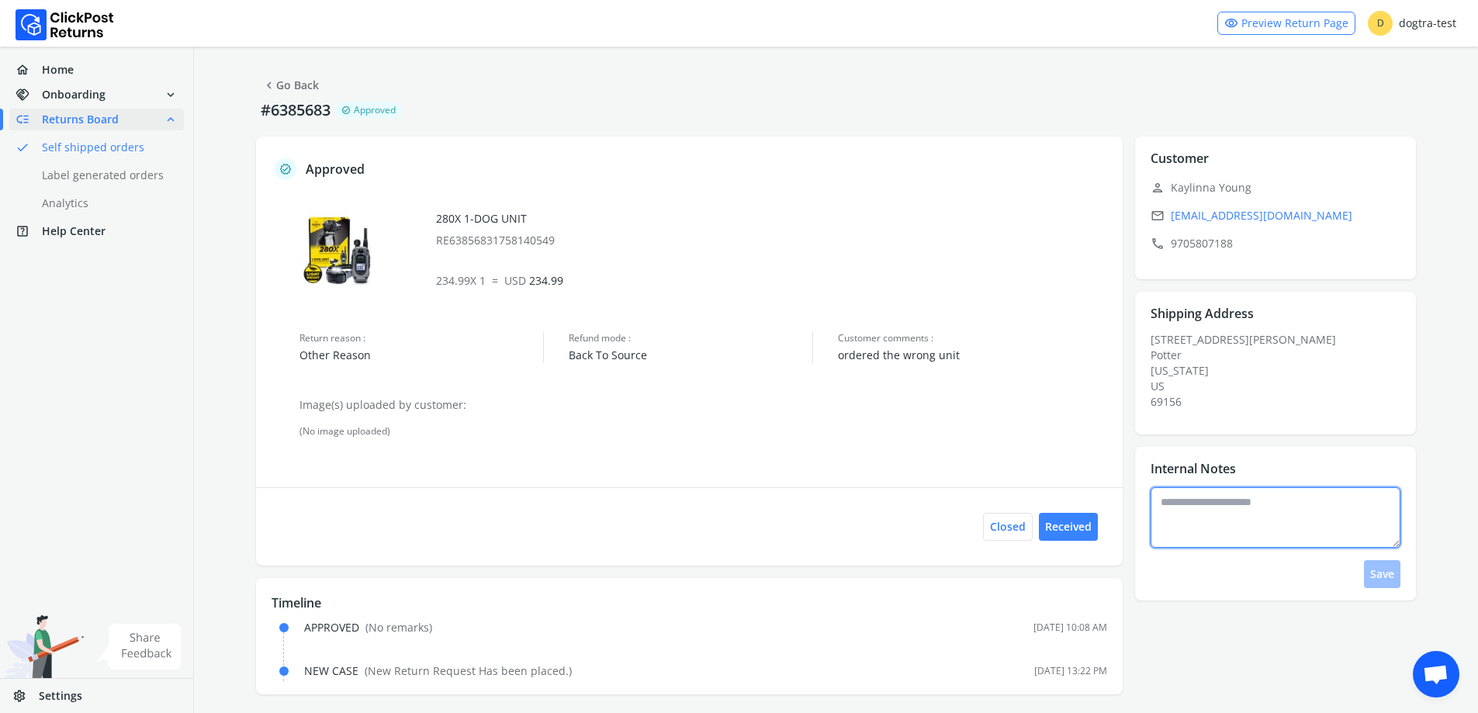
click at [1291, 509] on textarea at bounding box center [1275, 517] width 250 height 61
type textarea "**********"
click at [1395, 583] on button "Save" at bounding box center [1382, 574] width 36 height 28
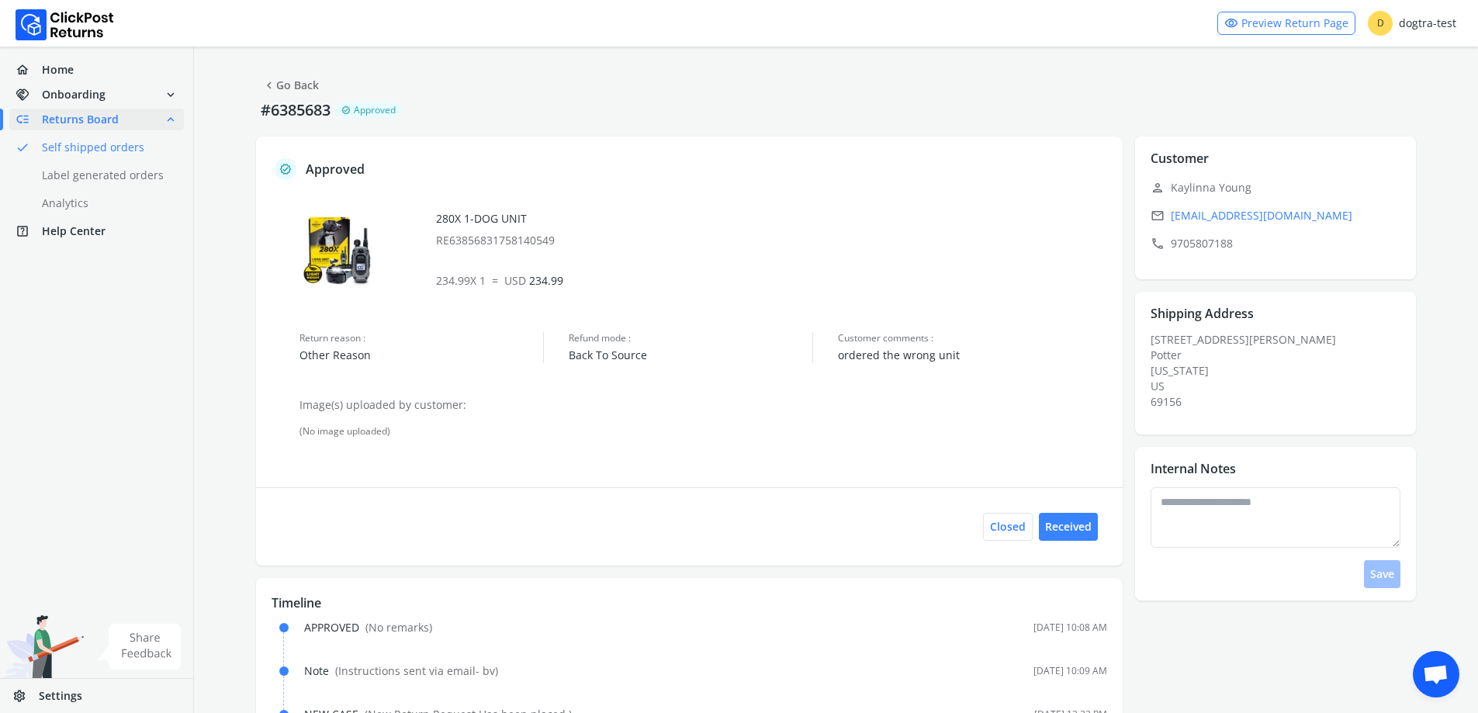
click at [296, 78] on link "chevron_left Go Back" at bounding box center [290, 85] width 57 height 22
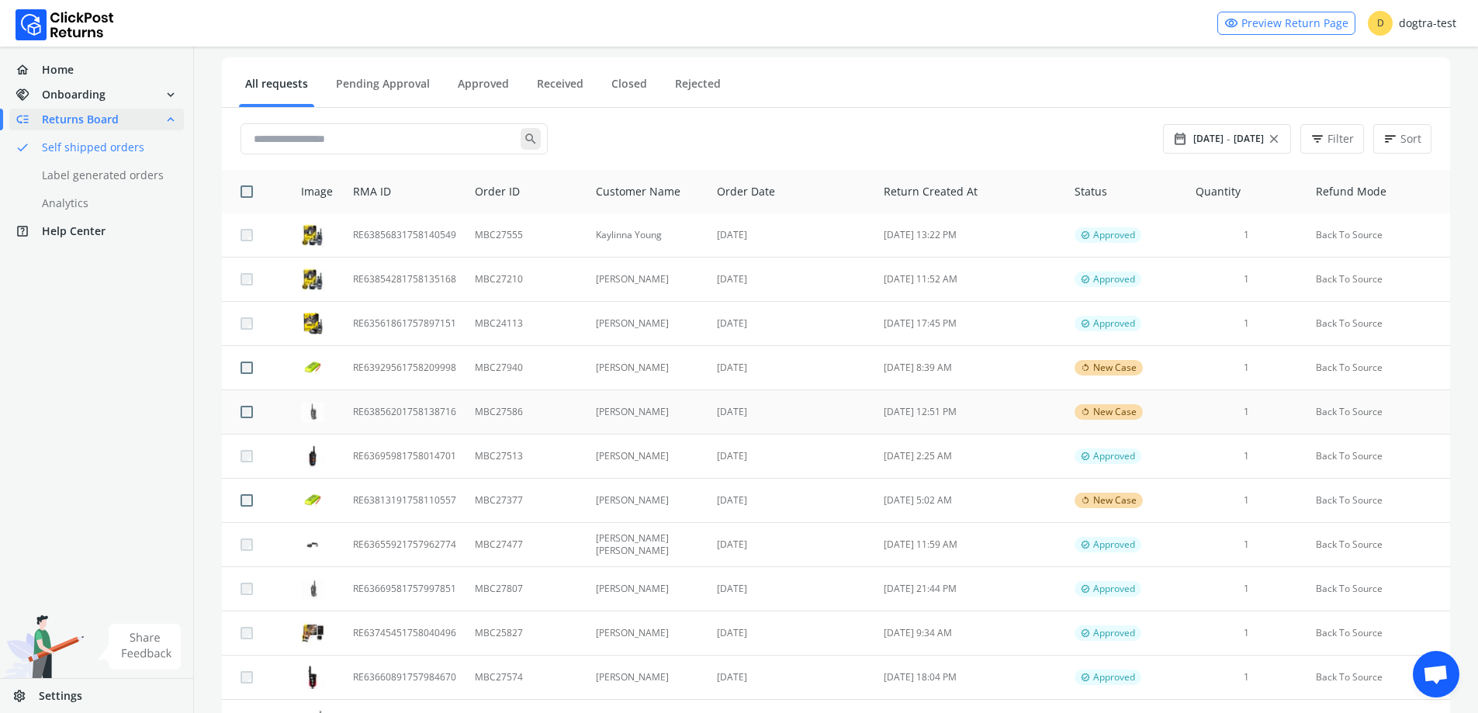
scroll to position [155, 0]
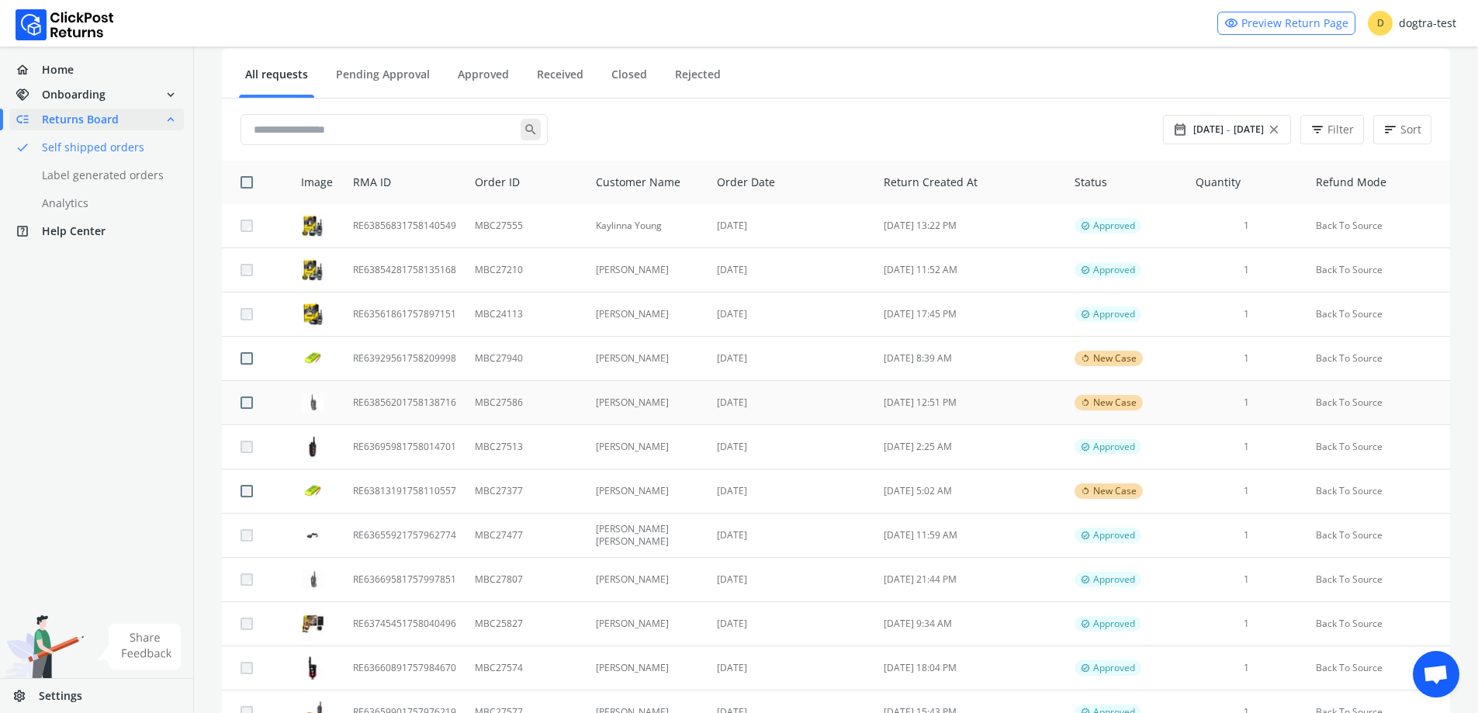
click at [684, 403] on td "[PERSON_NAME]" at bounding box center [647, 403] width 122 height 44
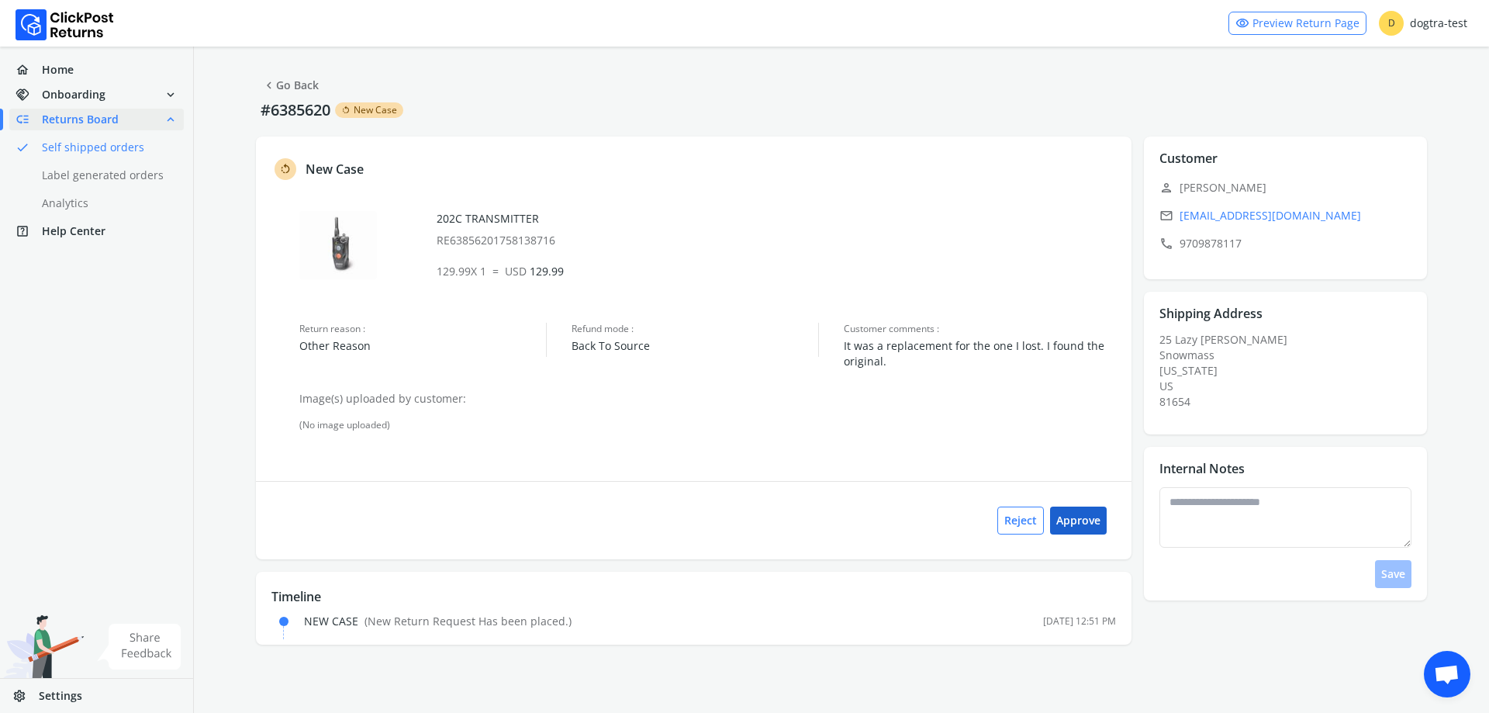
click at [1088, 525] on button "Approve" at bounding box center [1078, 521] width 57 height 28
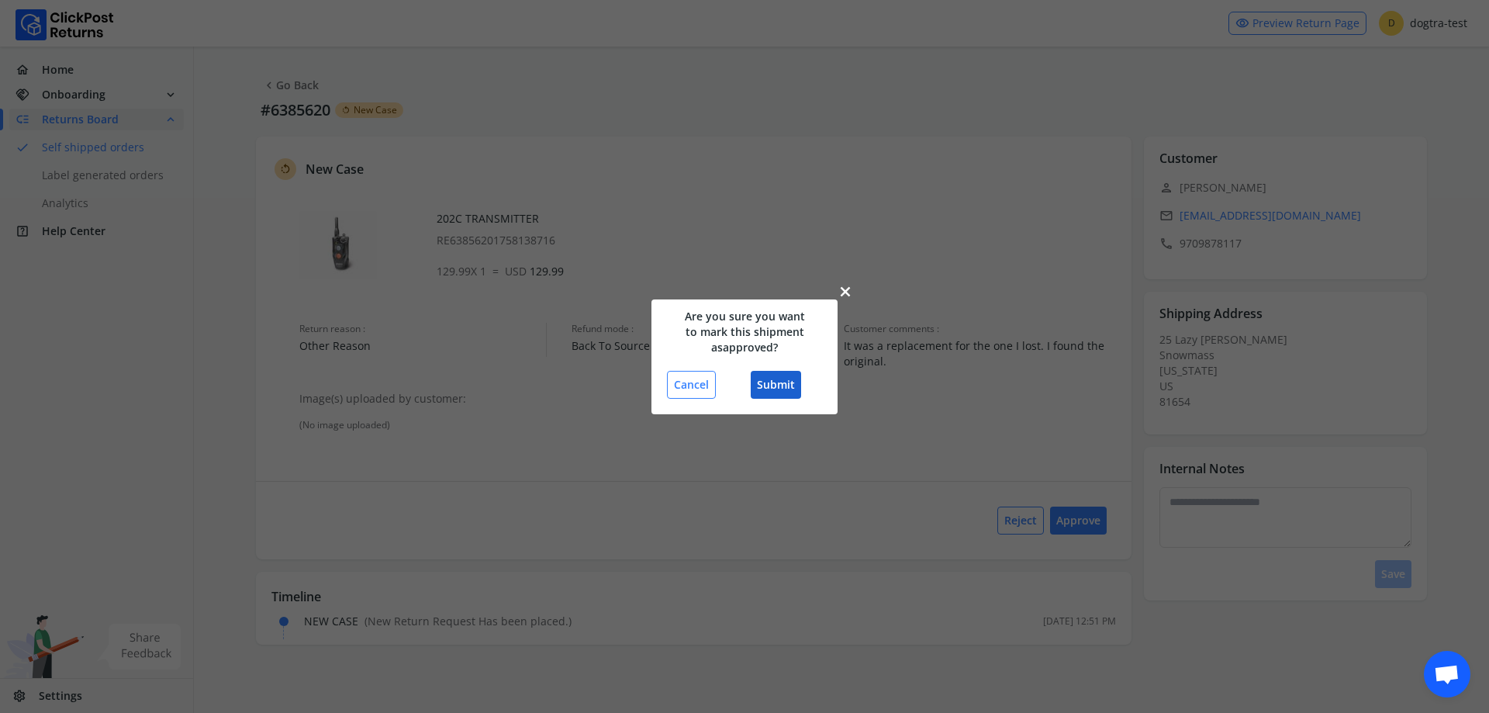
click at [771, 393] on button "Submit" at bounding box center [776, 385] width 50 height 28
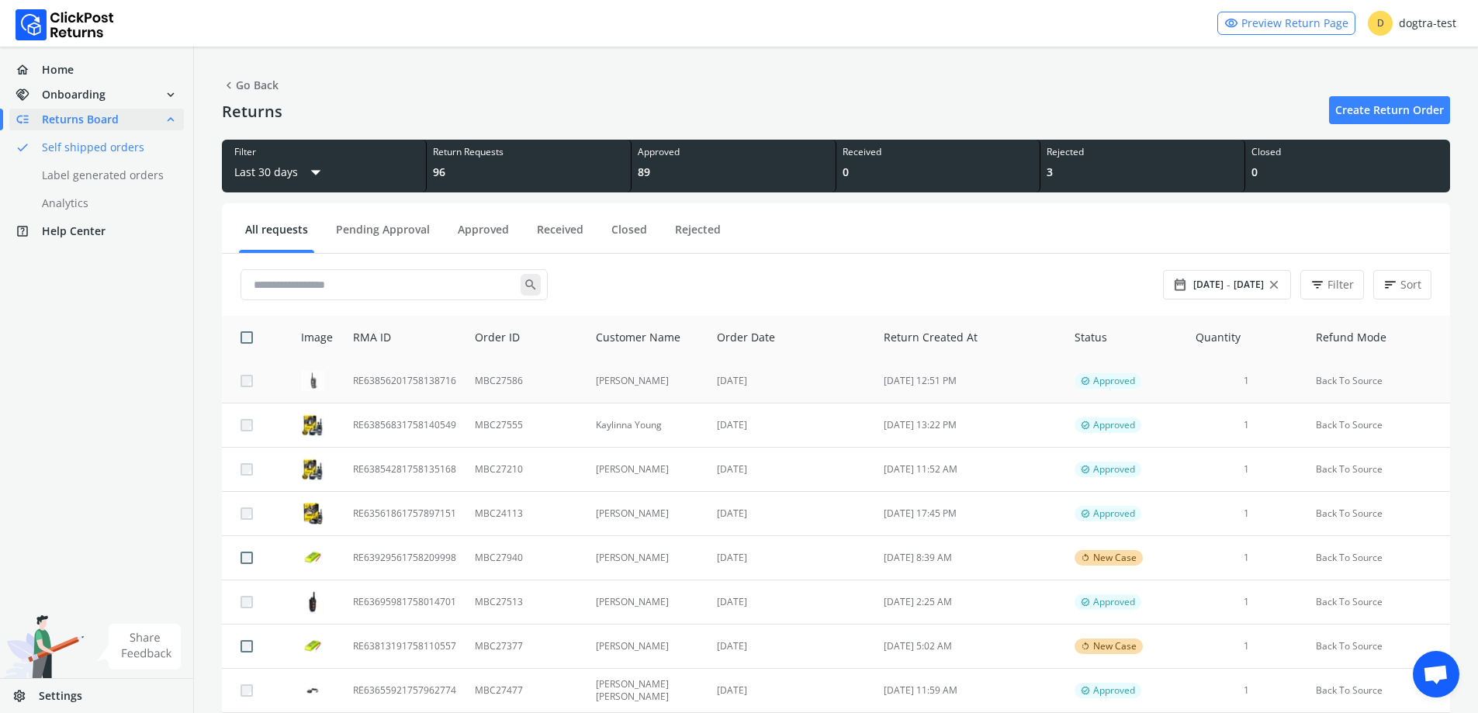
click at [732, 386] on td "[DATE]" at bounding box center [790, 381] width 167 height 44
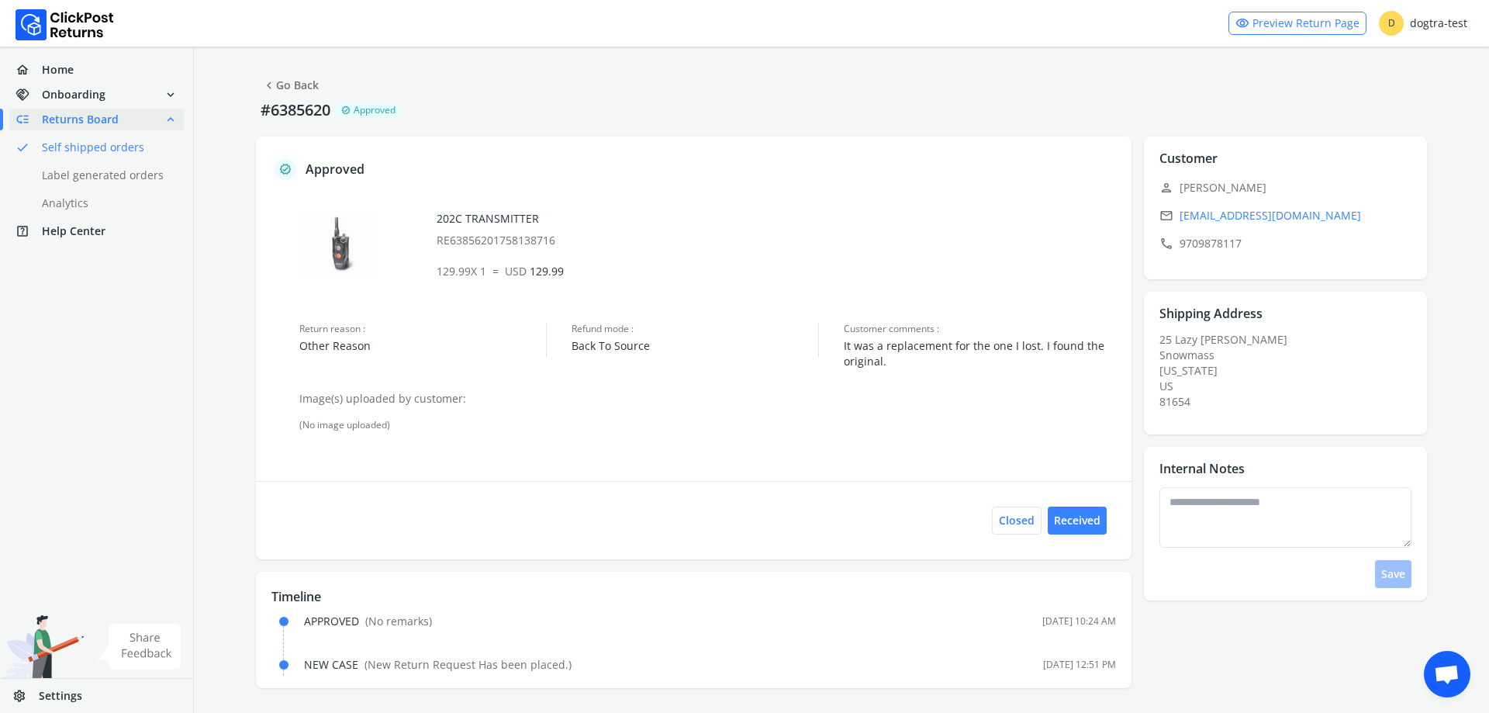
click at [287, 85] on link "chevron_left Go Back" at bounding box center [290, 85] width 57 height 22
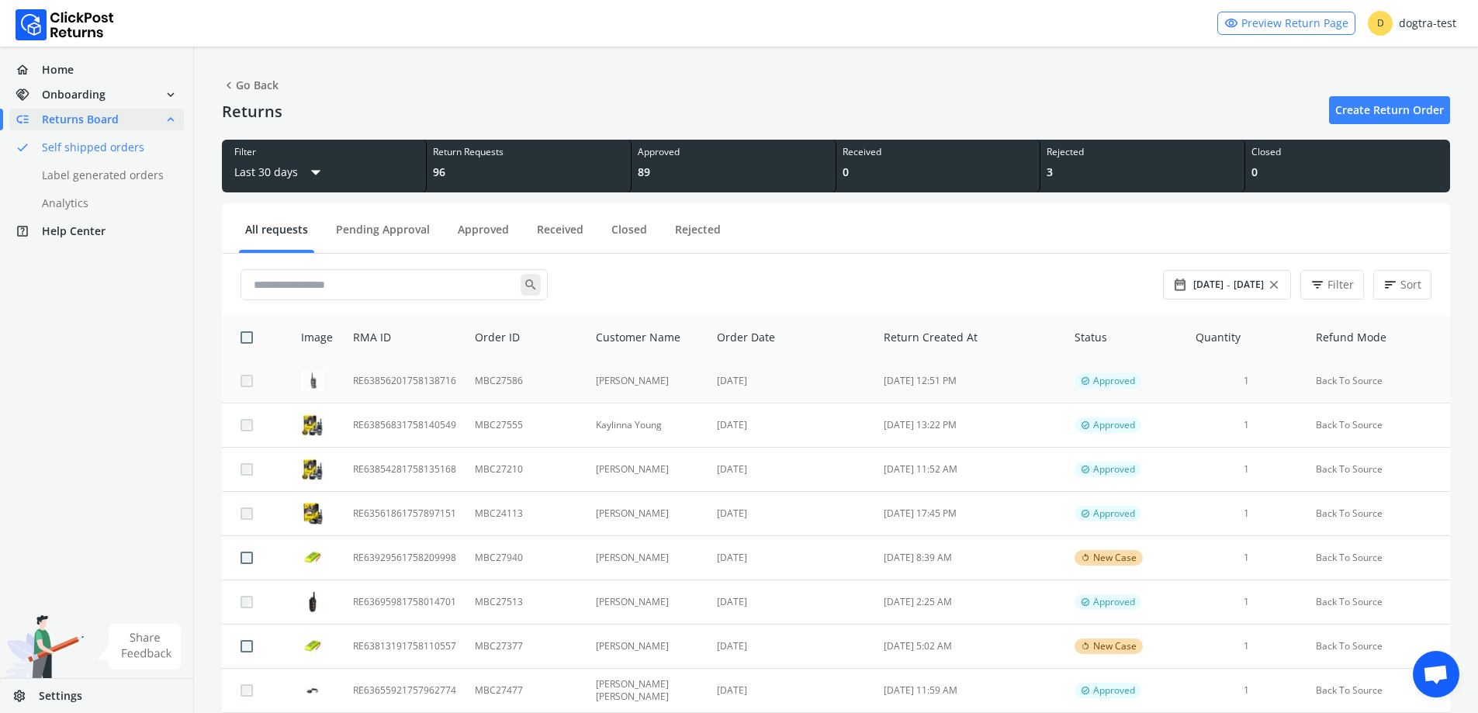
click at [766, 386] on td "[DATE]" at bounding box center [790, 381] width 167 height 44
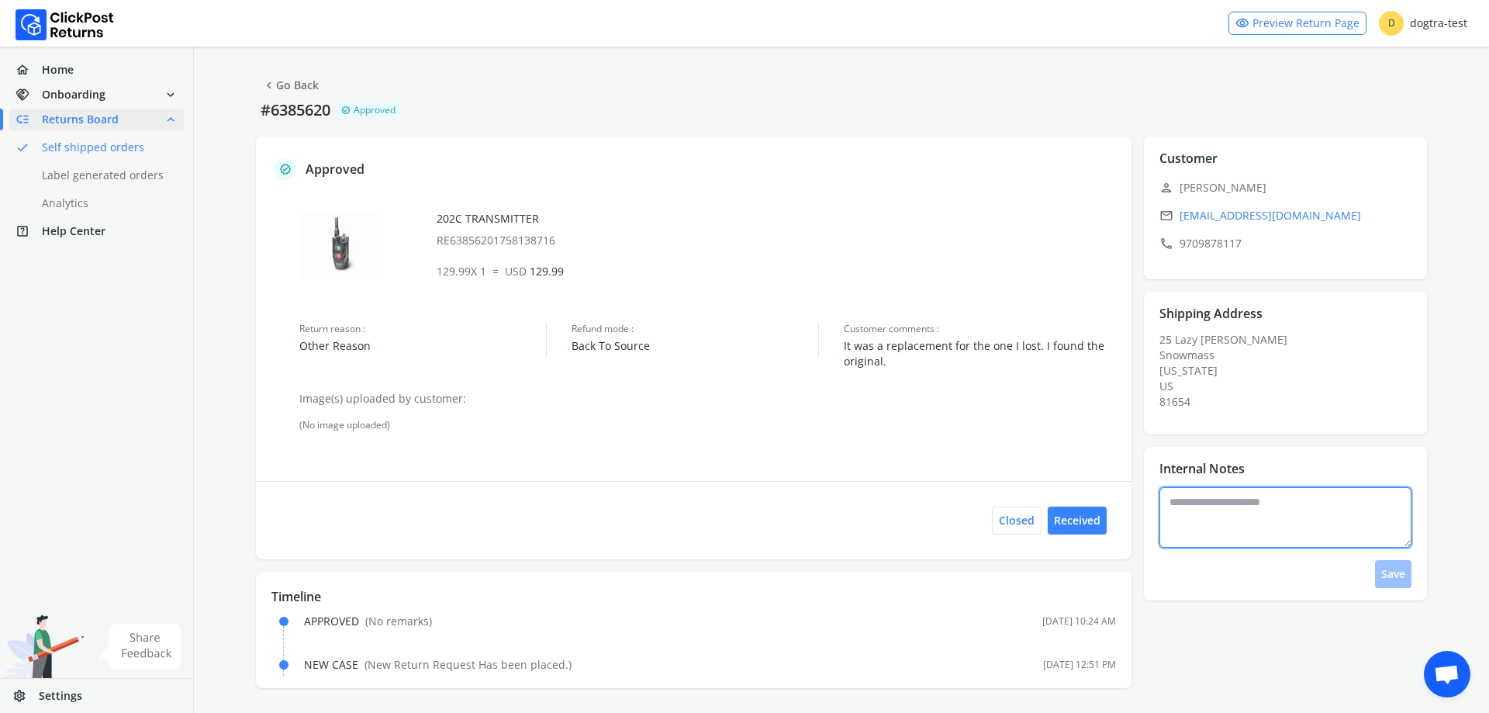
click at [1217, 524] on textarea at bounding box center [1286, 517] width 253 height 61
type textarea "**********"
click at [1401, 572] on button "Save" at bounding box center [1393, 574] width 36 height 28
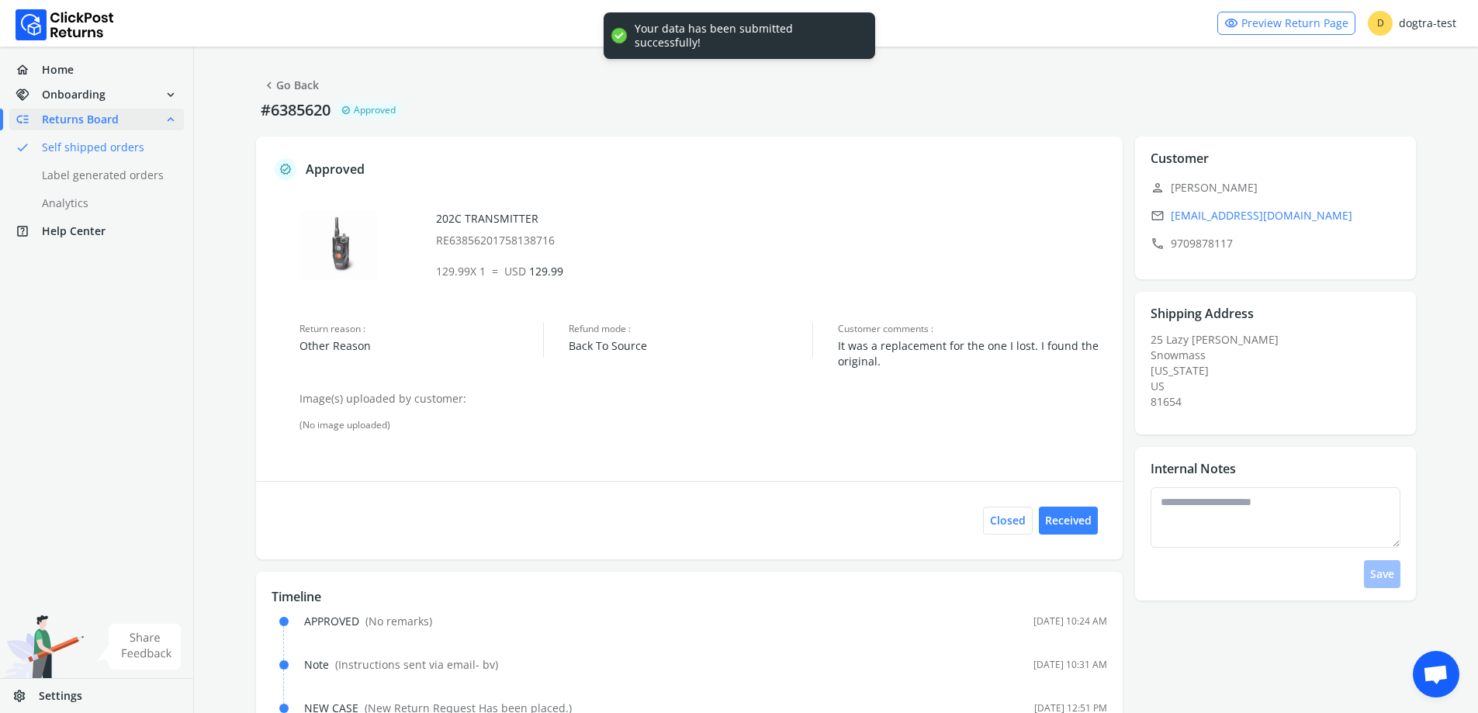
click at [303, 91] on link "chevron_left Go Back" at bounding box center [290, 85] width 57 height 22
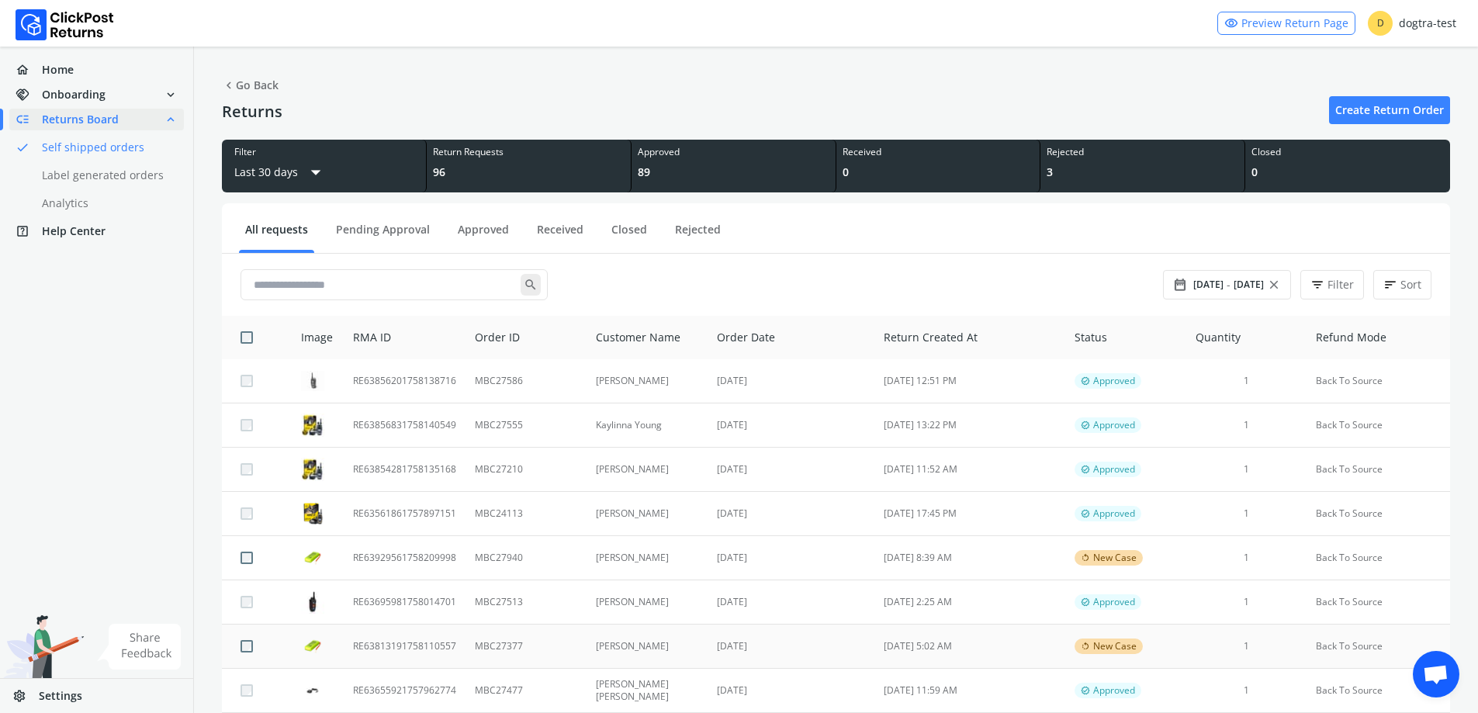
click at [801, 649] on td "[DATE]" at bounding box center [790, 646] width 167 height 44
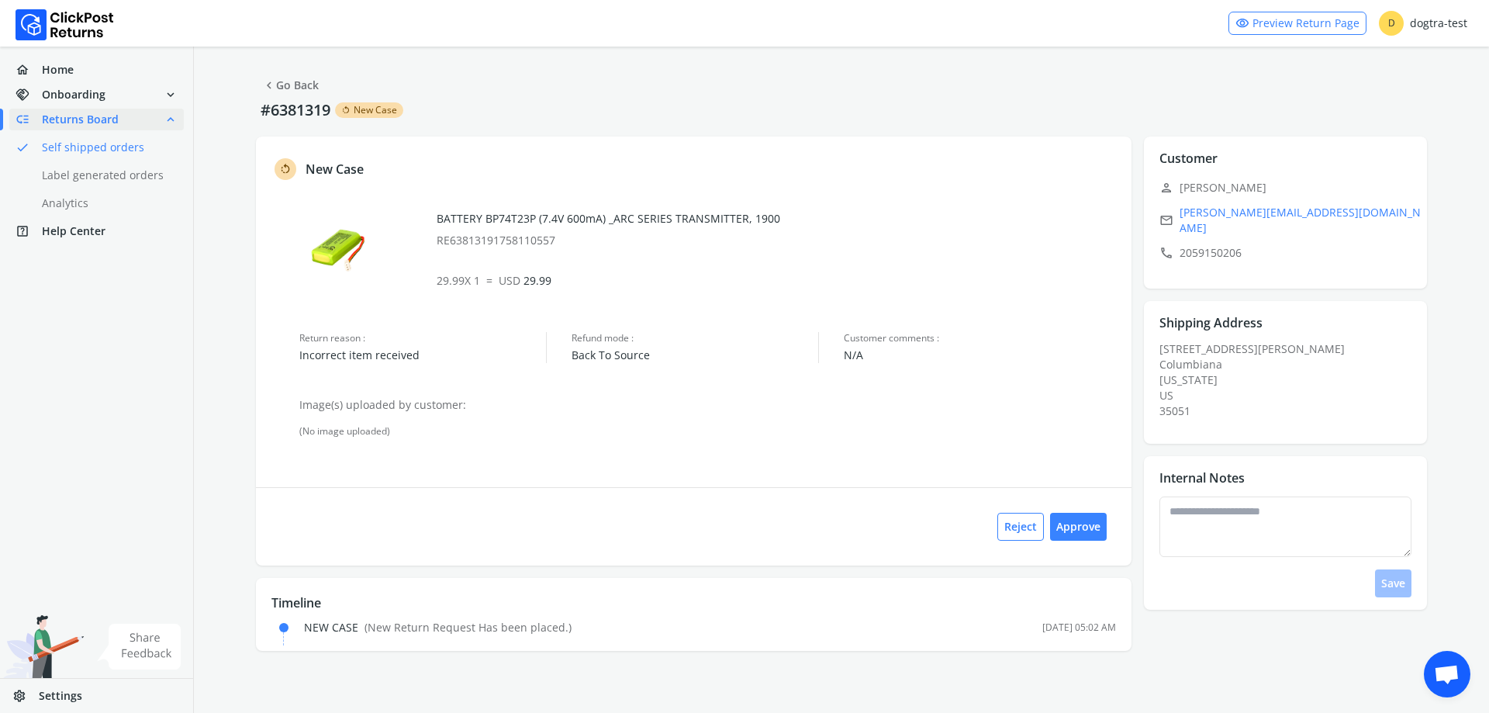
click at [305, 88] on link "chevron_left Go Back" at bounding box center [290, 85] width 57 height 22
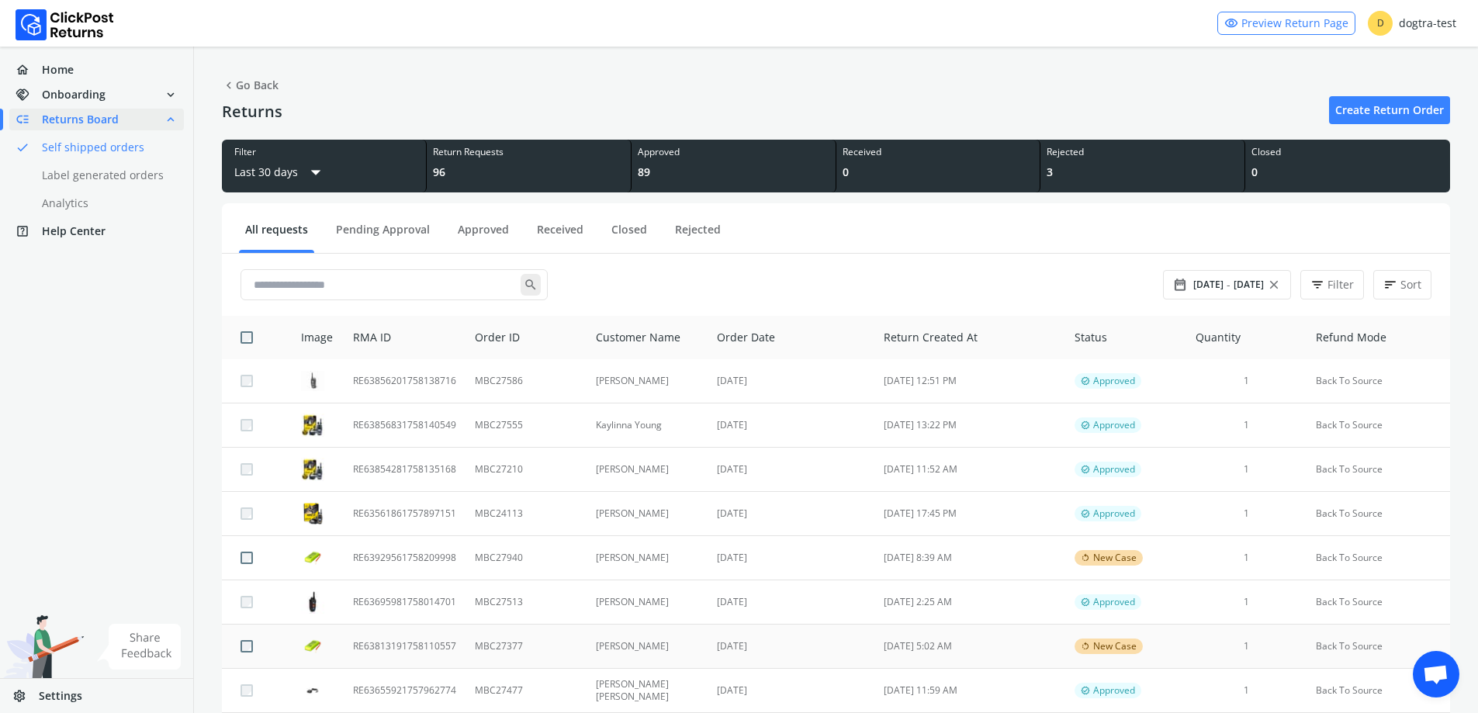
click at [743, 637] on td "[DATE]" at bounding box center [790, 646] width 167 height 44
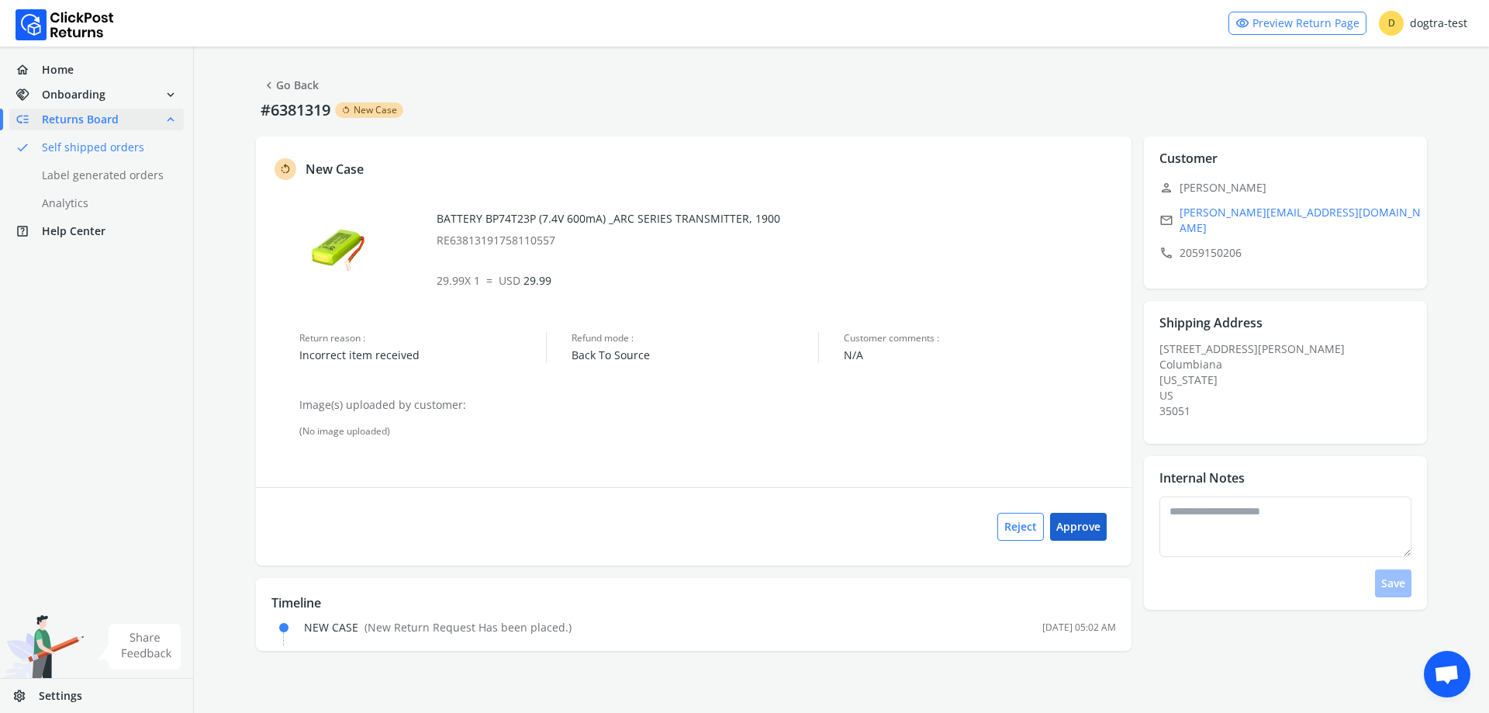
click at [1081, 524] on button "Approve" at bounding box center [1078, 527] width 57 height 28
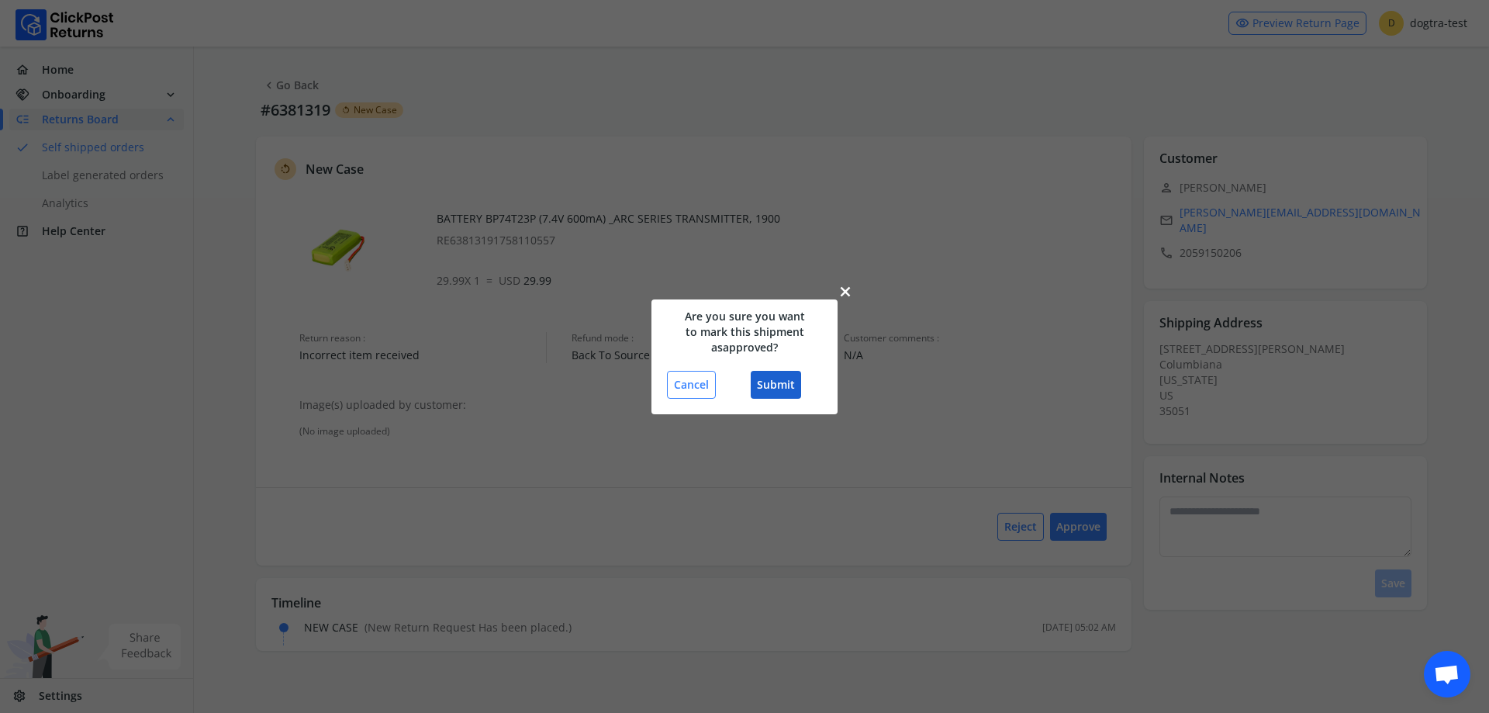
click at [778, 379] on button "Submit" at bounding box center [776, 385] width 50 height 28
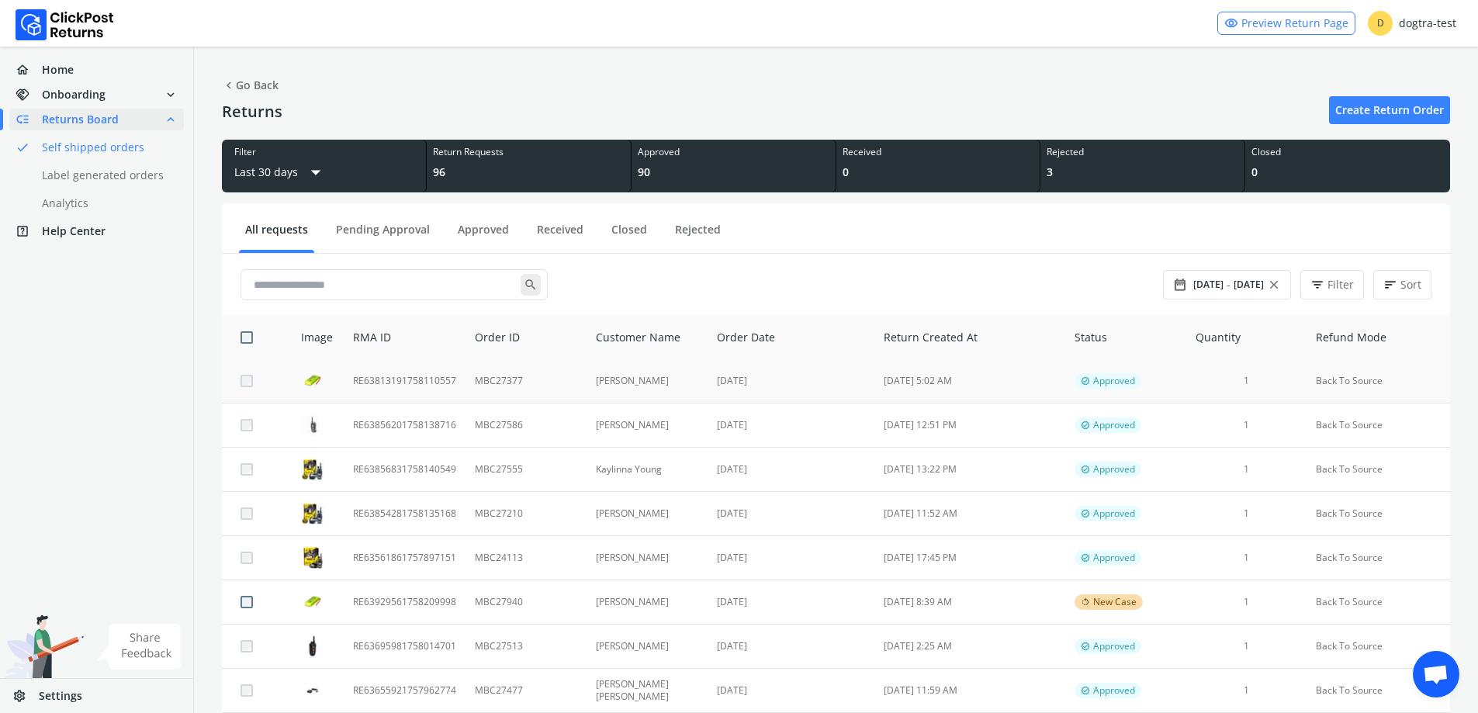
click at [477, 369] on td "MBC27377" at bounding box center [525, 381] width 120 height 44
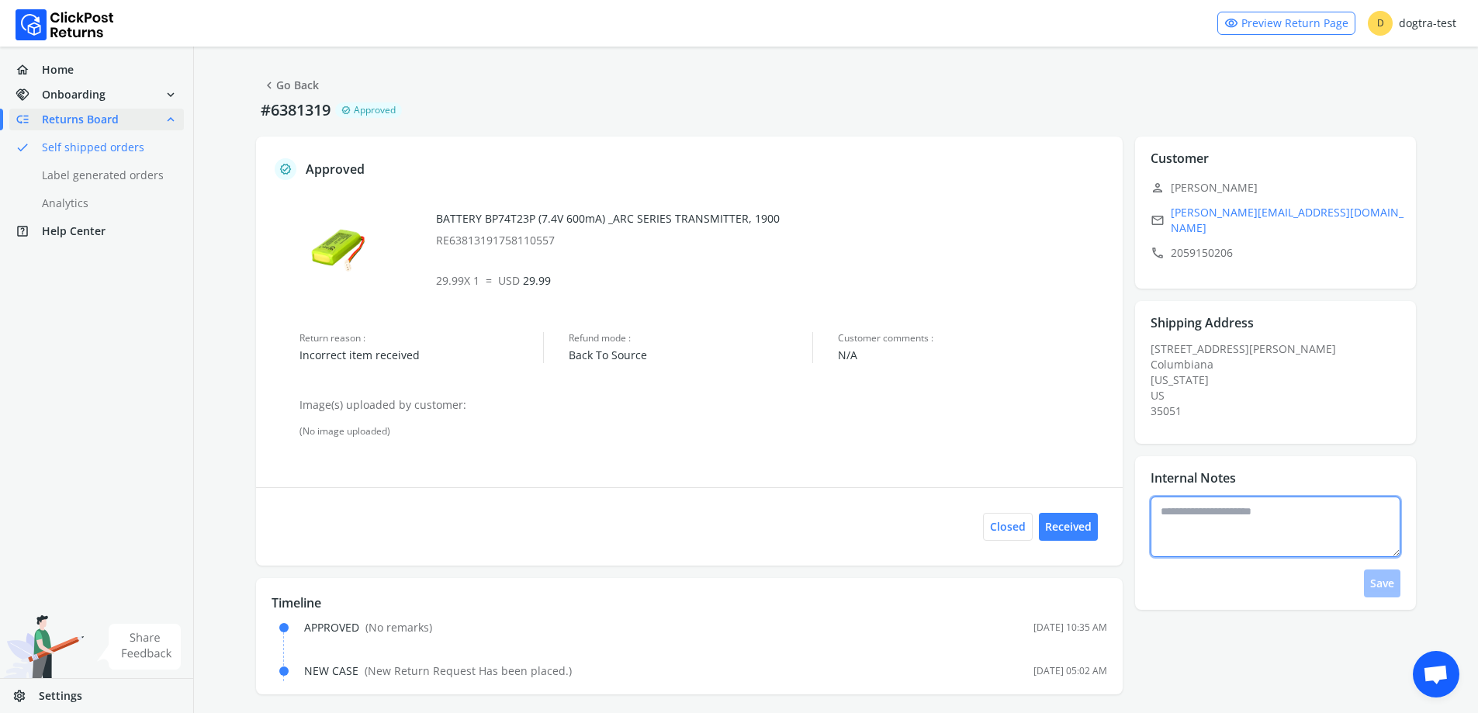
click at [1310, 502] on textarea at bounding box center [1275, 526] width 250 height 61
type textarea "**********"
click at [1385, 584] on button "Save" at bounding box center [1382, 583] width 36 height 28
